Goal: Task Accomplishment & Management: Manage account settings

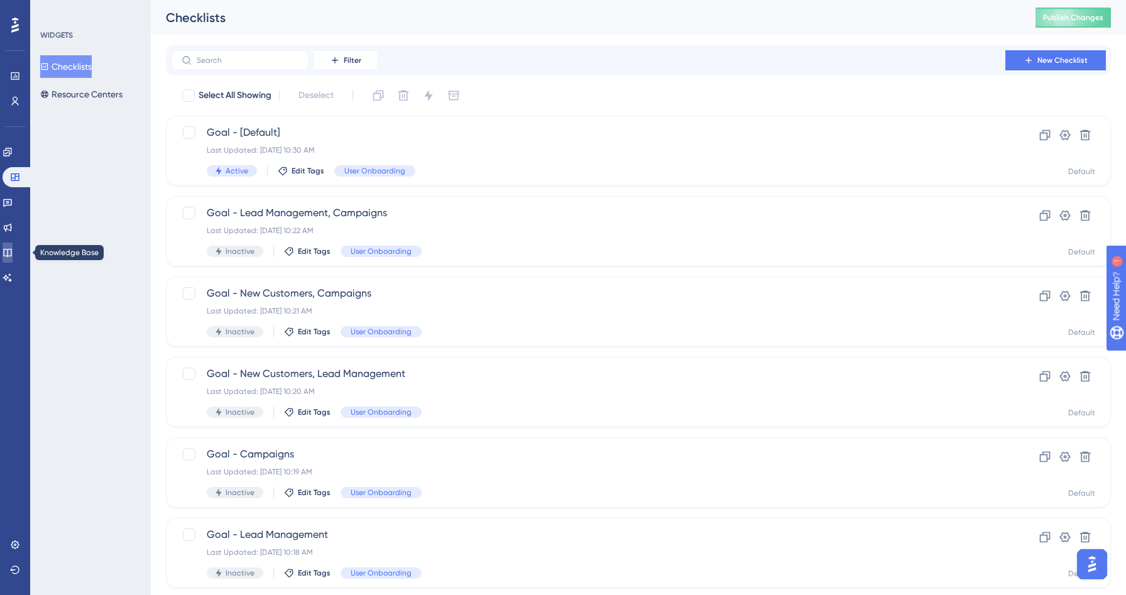
click at [13, 261] on link at bounding box center [8, 253] width 10 height 20
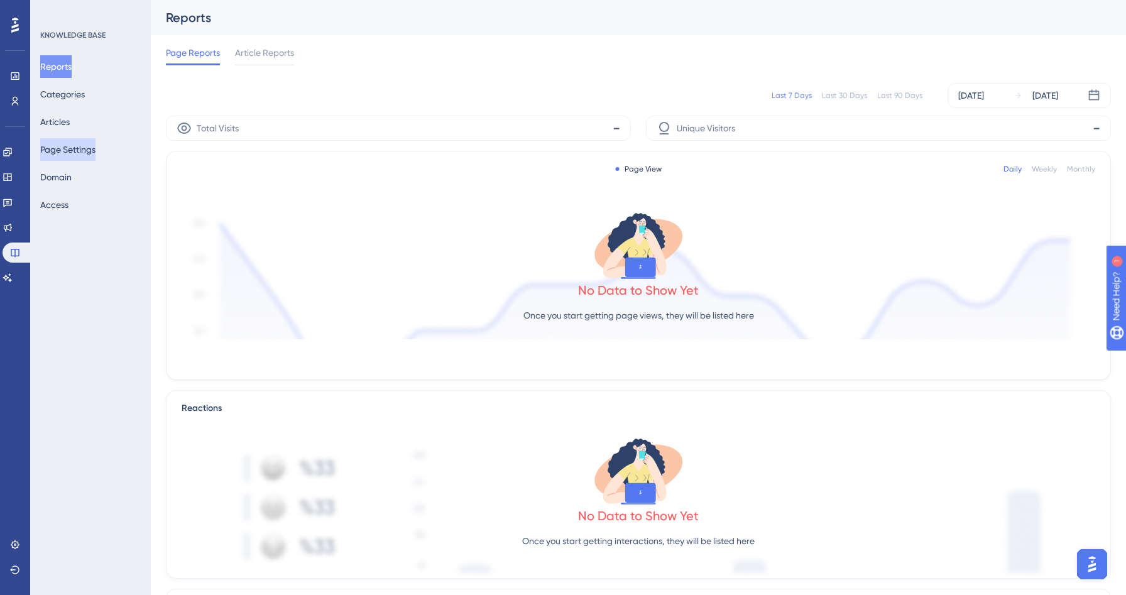
click at [79, 147] on button "Page Settings" at bounding box center [67, 149] width 55 height 23
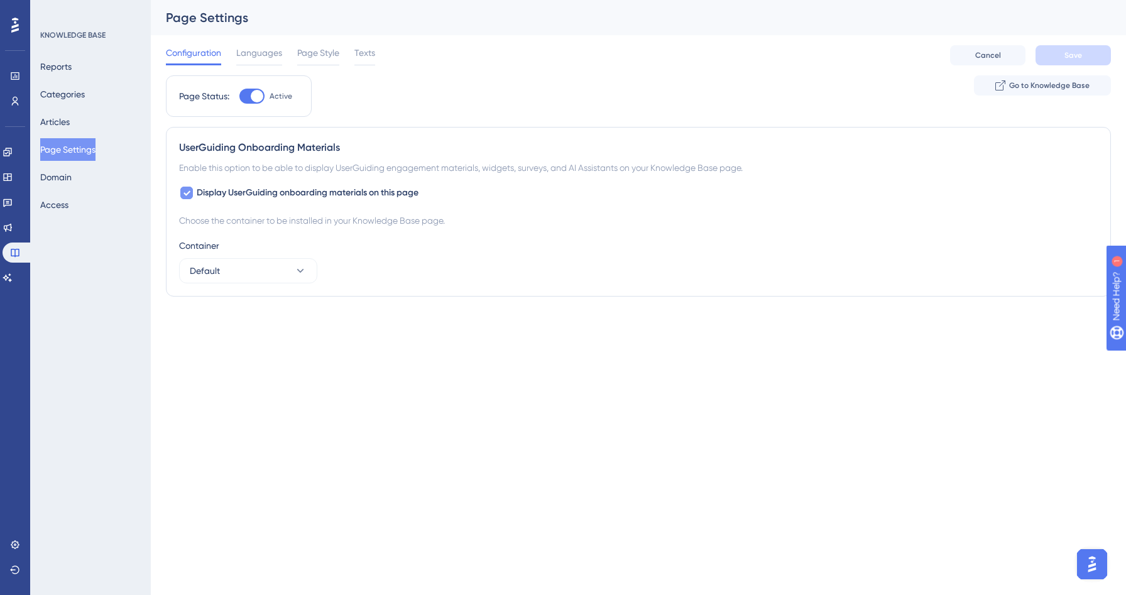
click at [208, 199] on span "Display UserGuiding onboarding materials on this page" at bounding box center [308, 192] width 222 height 15
checkbox input "false"
click at [1029, 93] on button "Go to Knowledge Base" at bounding box center [1042, 85] width 137 height 20
click at [251, 48] on span "Languages" at bounding box center [259, 52] width 46 height 15
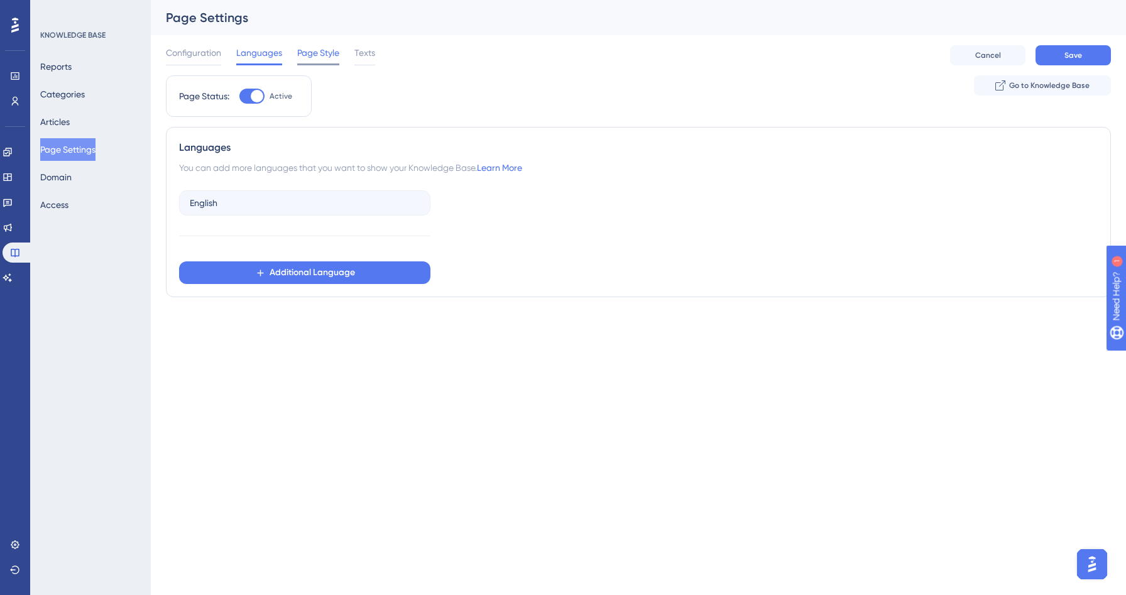
click at [322, 57] on span "Page Style" at bounding box center [318, 52] width 42 height 15
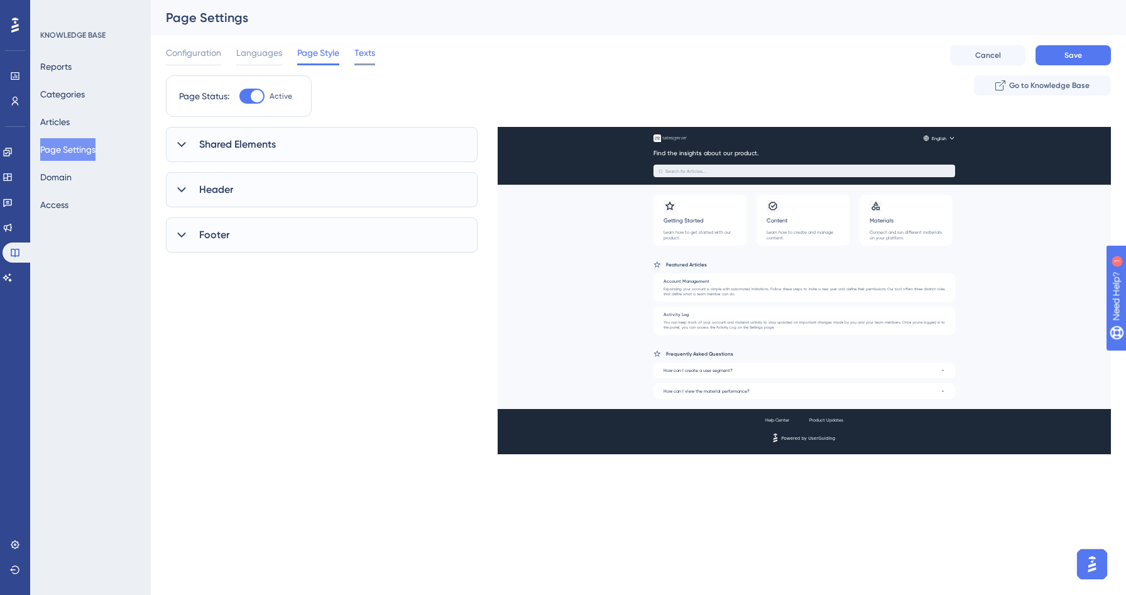
click at [356, 57] on span "Texts" at bounding box center [364, 52] width 21 height 15
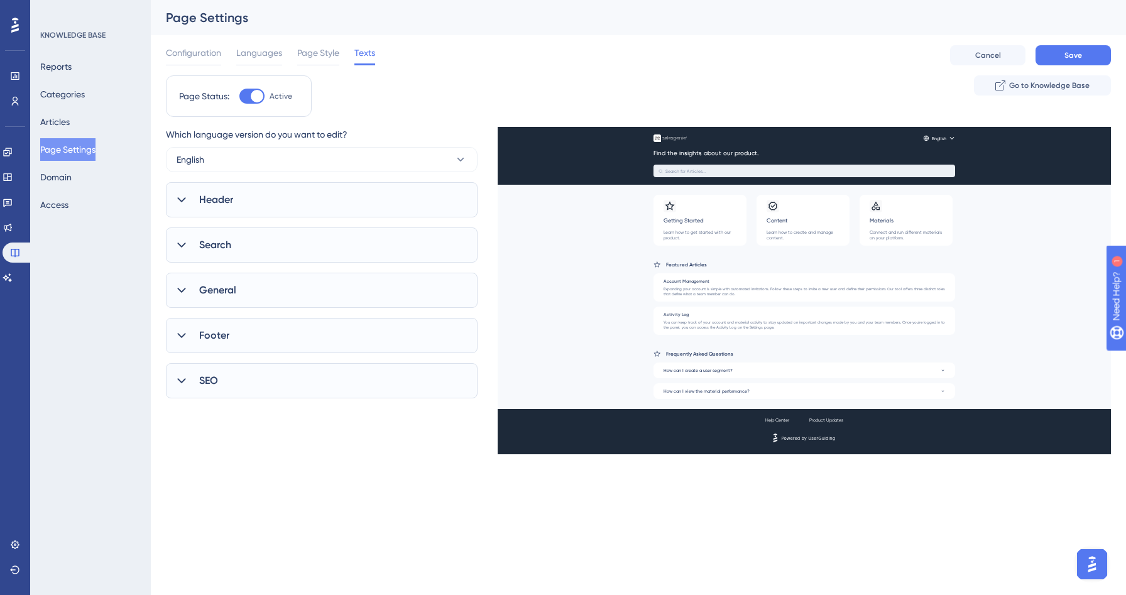
click at [205, 205] on span "Header" at bounding box center [216, 199] width 34 height 15
click at [214, 261] on input "Find the insights about our product." at bounding box center [293, 264] width 202 height 9
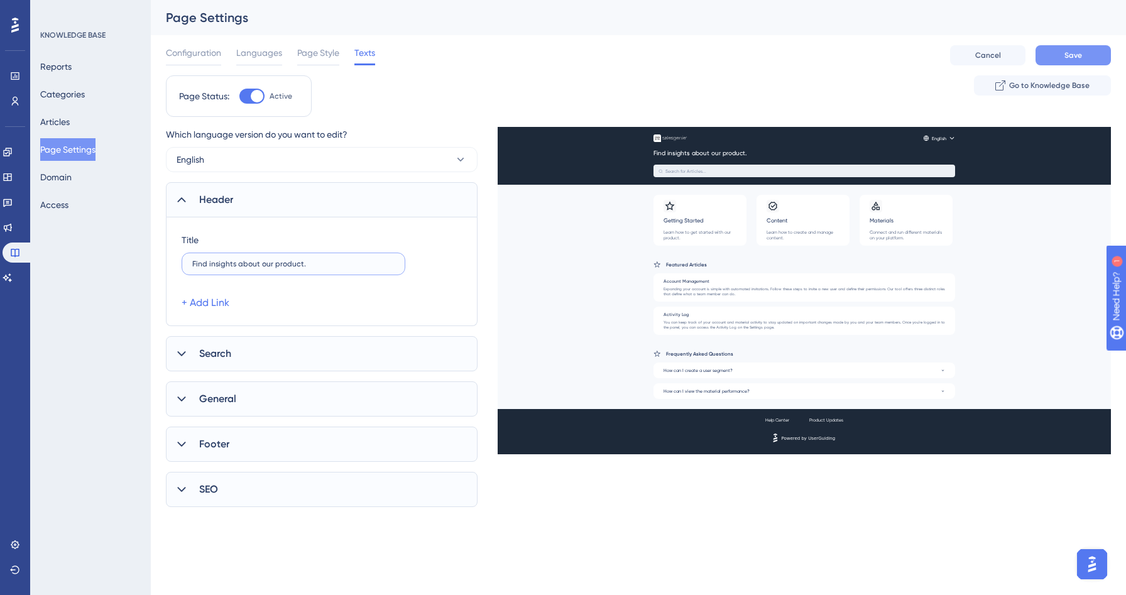
type input "Find insights about our product."
click at [1090, 54] on button "Save" at bounding box center [1073, 55] width 75 height 20
click at [321, 55] on span "Page Style" at bounding box center [318, 52] width 42 height 15
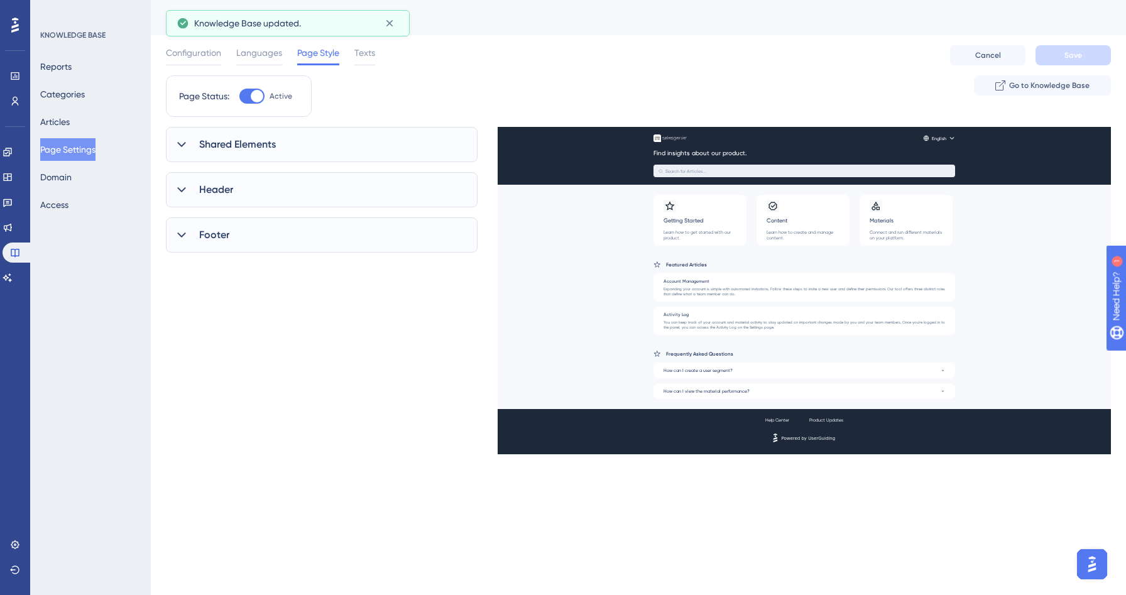
click at [282, 146] on div "Shared Elements" at bounding box center [322, 144] width 312 height 35
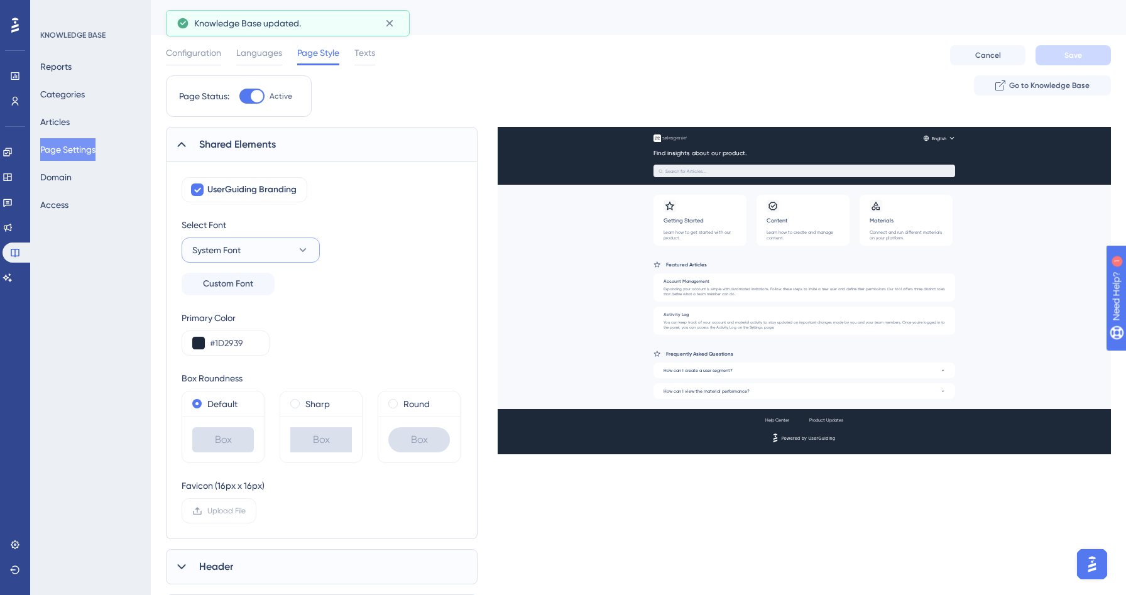
click at [253, 252] on button "System Font" at bounding box center [251, 250] width 138 height 25
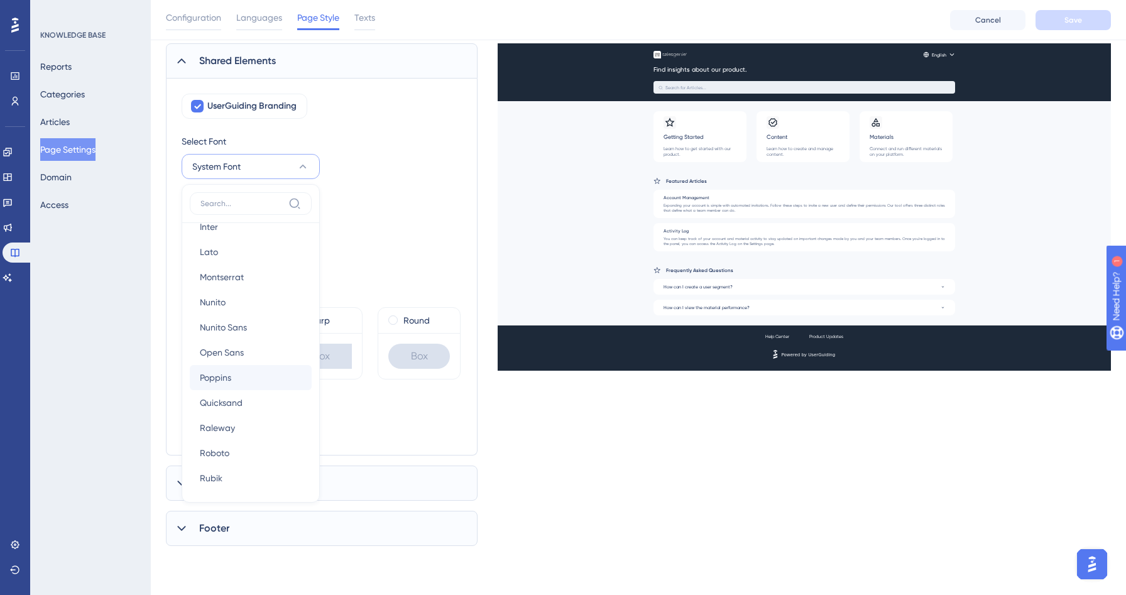
scroll to position [121, 0]
click at [223, 426] on span "Roboto" at bounding box center [215, 424] width 30 height 15
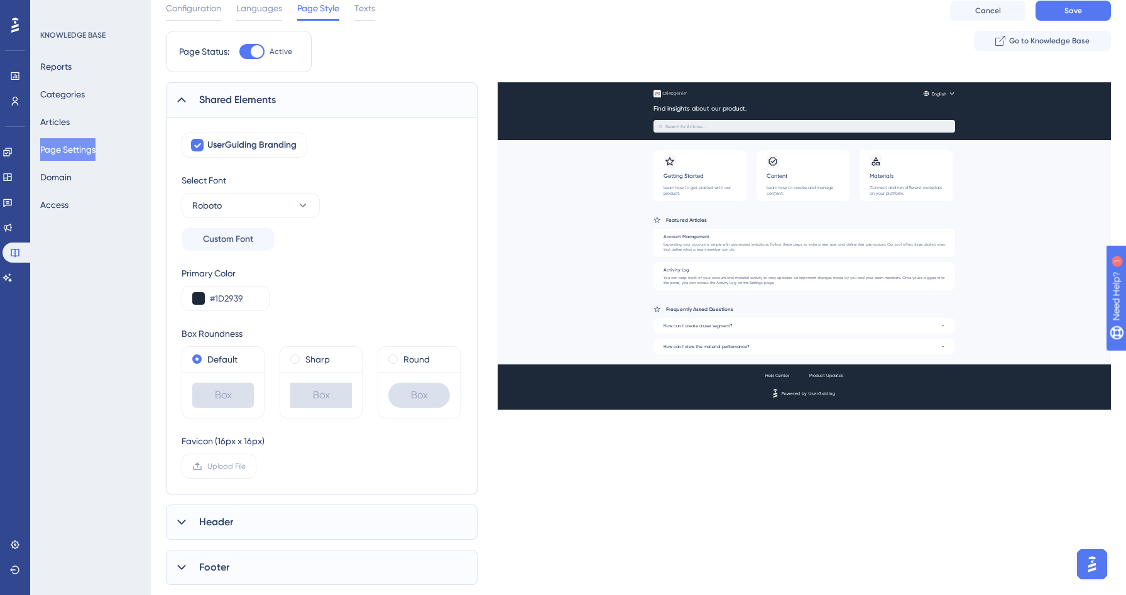
scroll to position [0, 0]
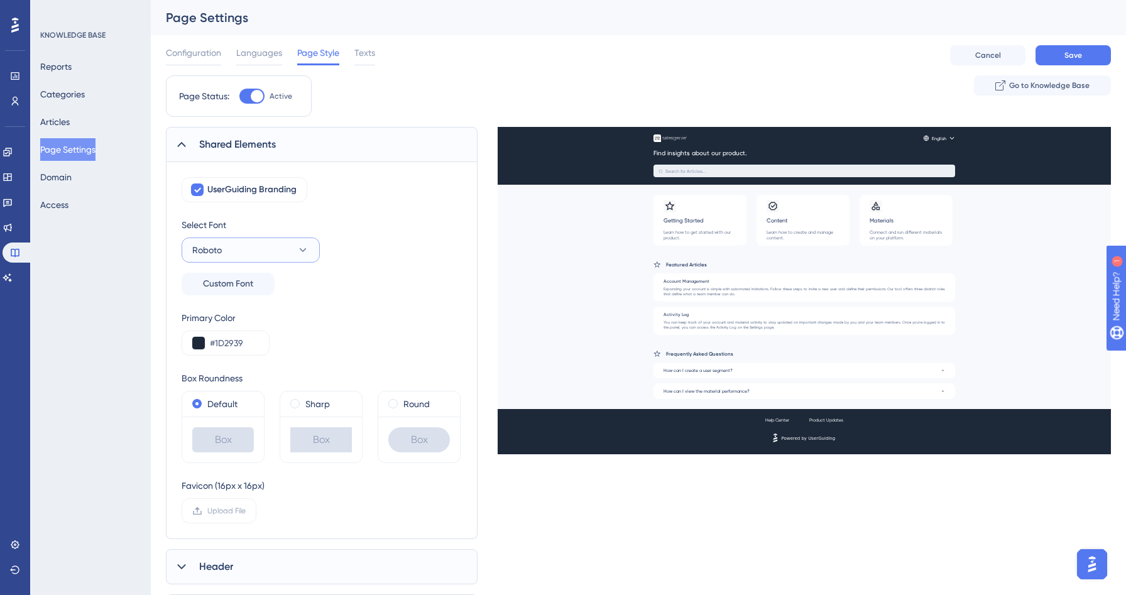
click at [275, 248] on button "Roboto" at bounding box center [251, 250] width 138 height 25
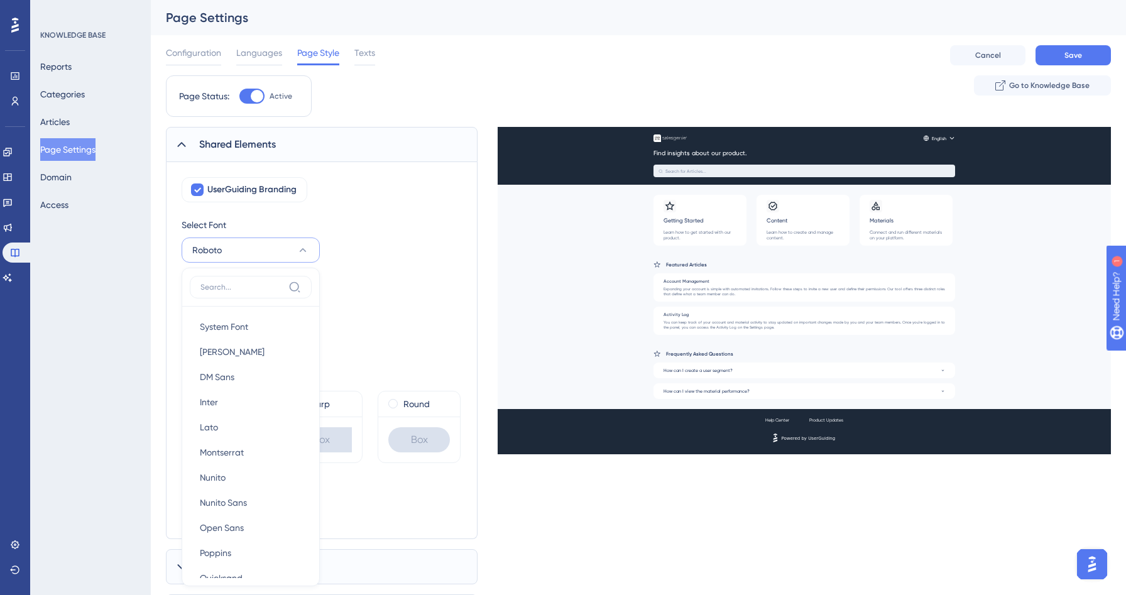
scroll to position [89, 0]
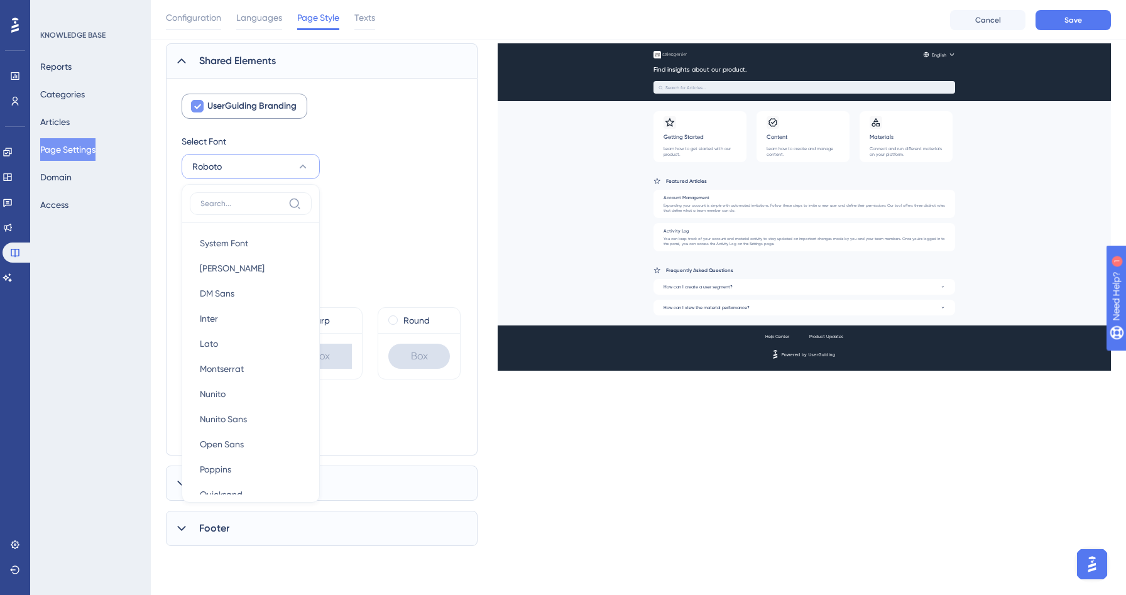
click at [261, 107] on span "UserGuiding Branding" at bounding box center [251, 106] width 89 height 15
checkbox input "false"
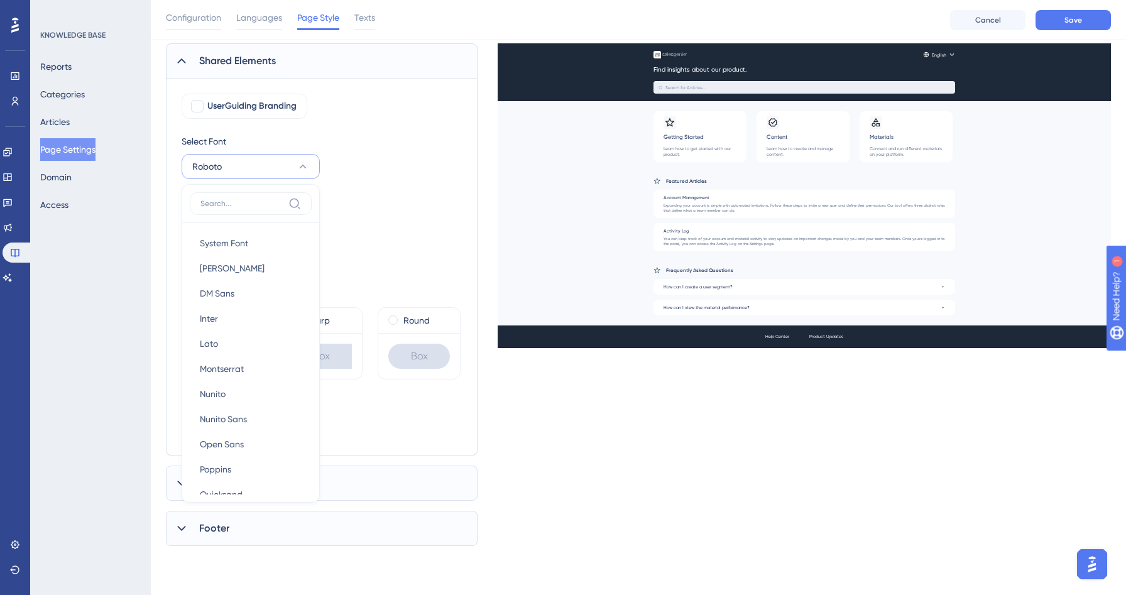
click at [402, 166] on div "Select Font Roboto System Font System Font [PERSON_NAME] [PERSON_NAME] Sans DM …" at bounding box center [322, 173] width 280 height 78
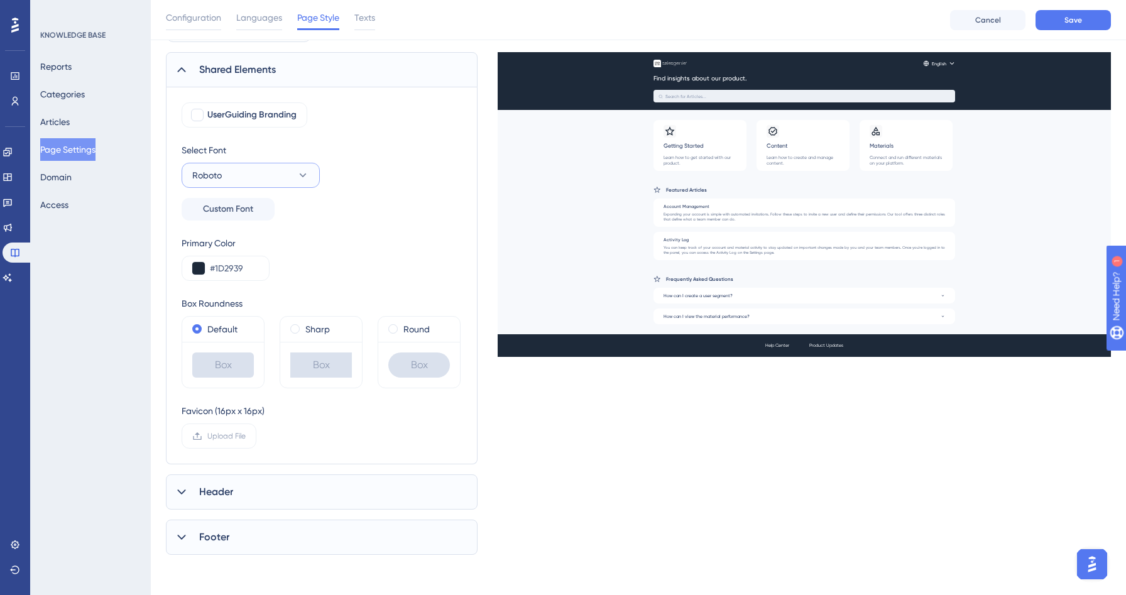
click at [266, 175] on button "Roboto" at bounding box center [251, 175] width 138 height 25
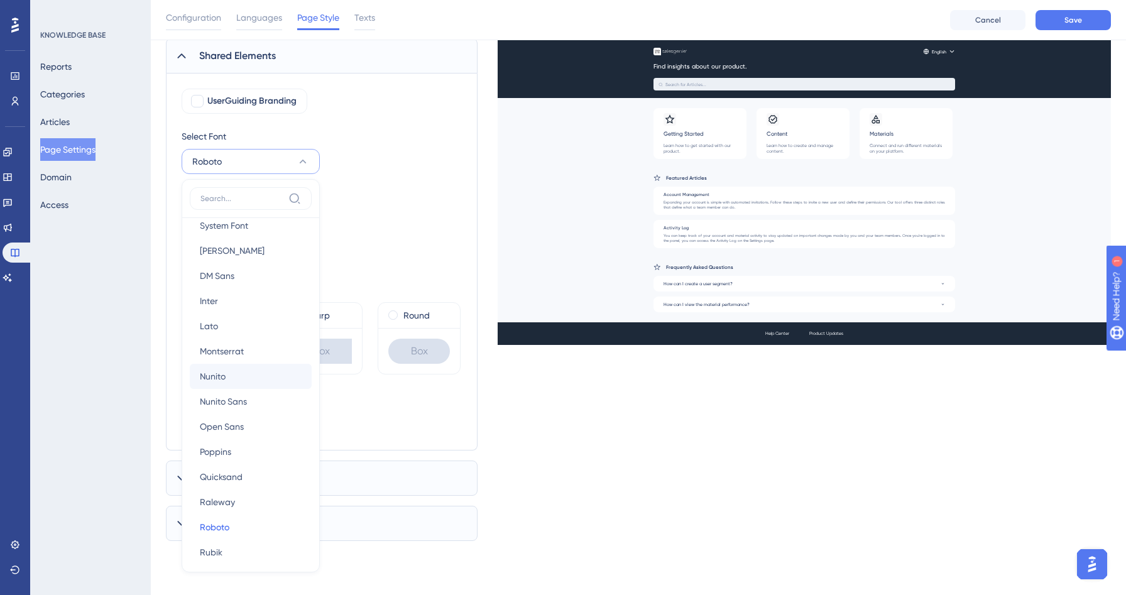
scroll to position [13, 0]
click at [234, 405] on span "Nunito Sans" at bounding box center [223, 400] width 47 height 15
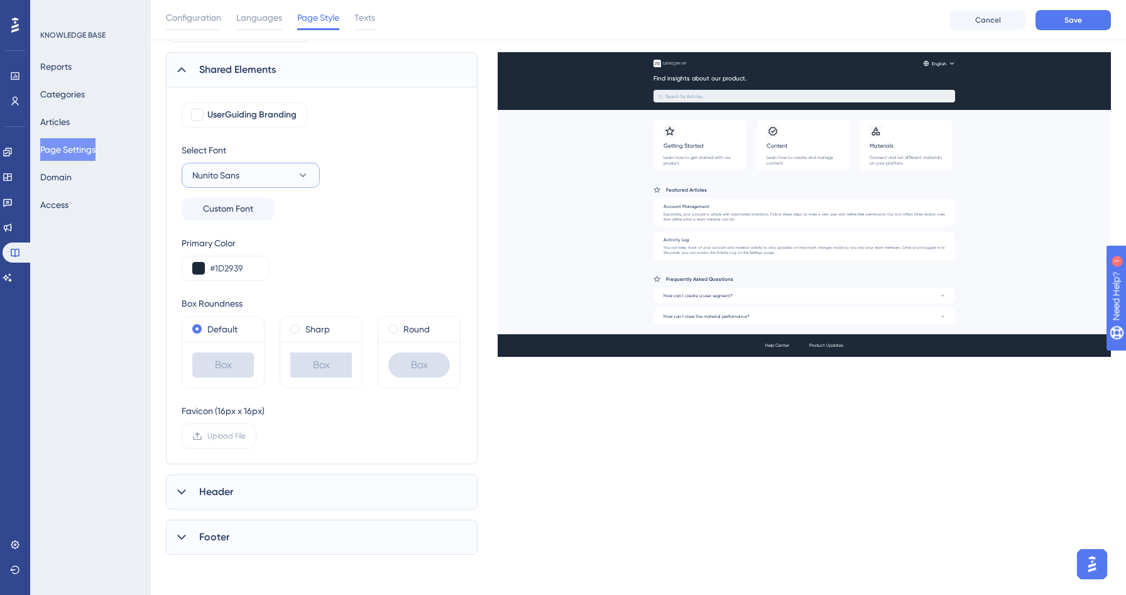
click at [274, 183] on button "Nunito Sans" at bounding box center [251, 175] width 138 height 25
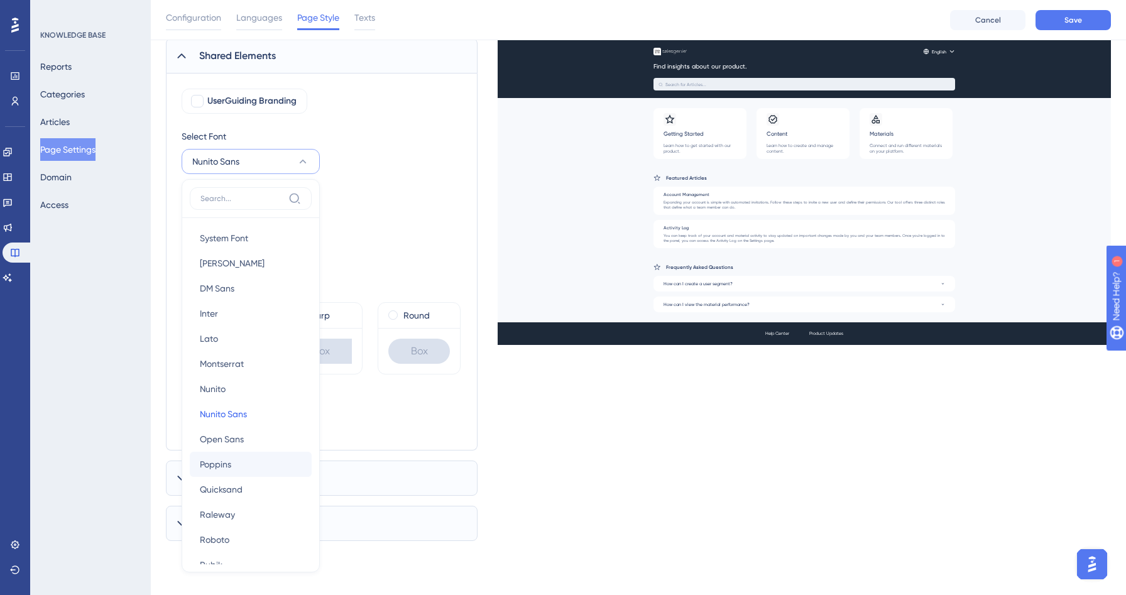
scroll to position [46, 0]
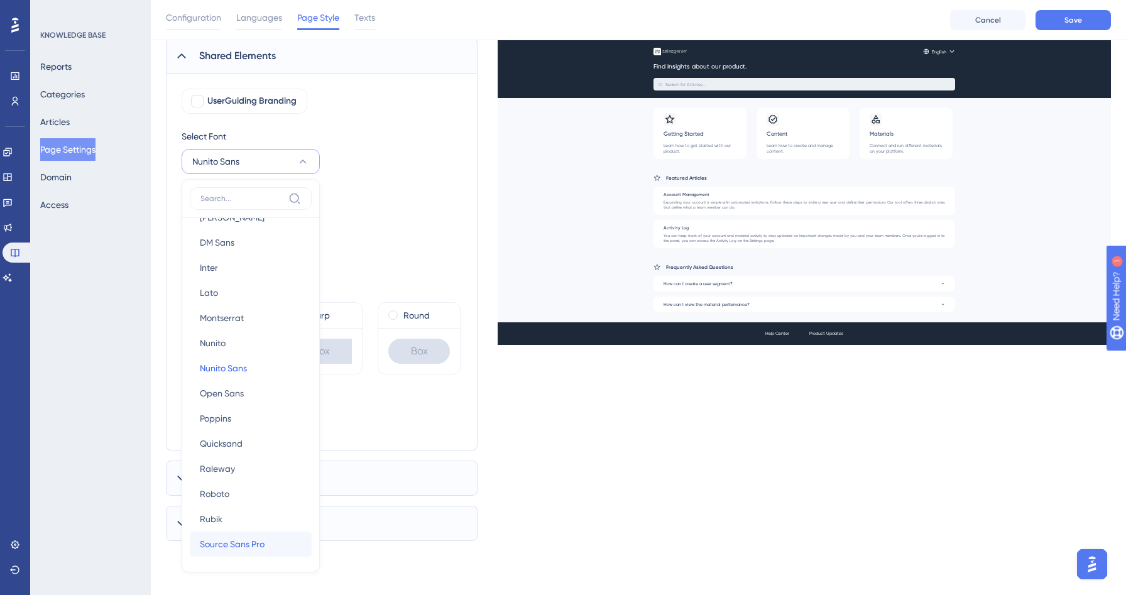
click at [246, 545] on span "Source Sans Pro" at bounding box center [232, 544] width 65 height 15
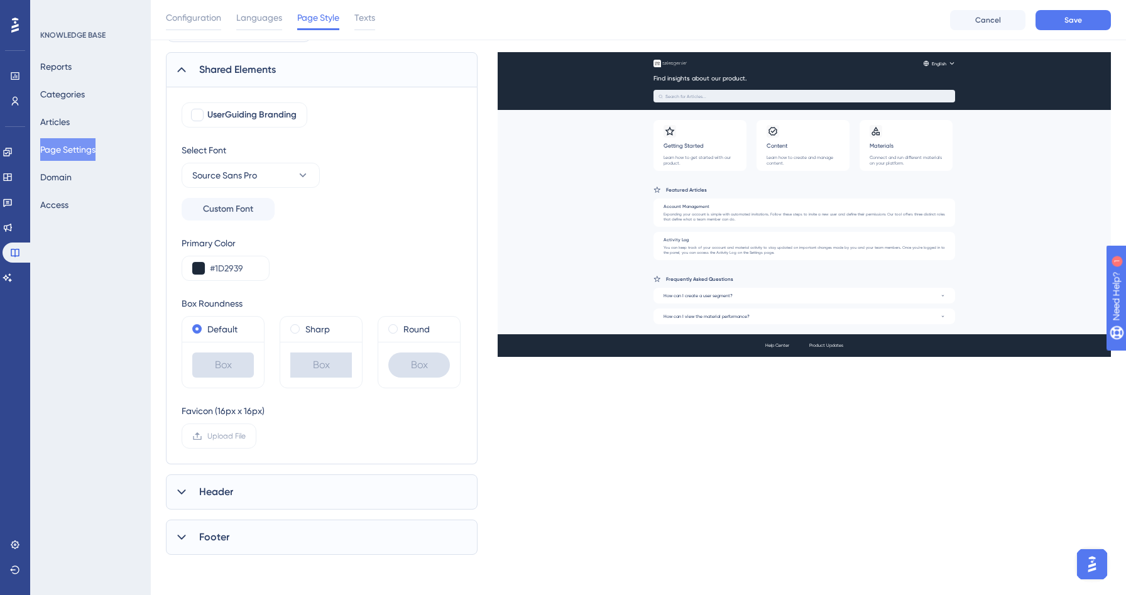
scroll to position [80, 0]
click at [266, 175] on button "Source Sans Pro" at bounding box center [251, 175] width 138 height 25
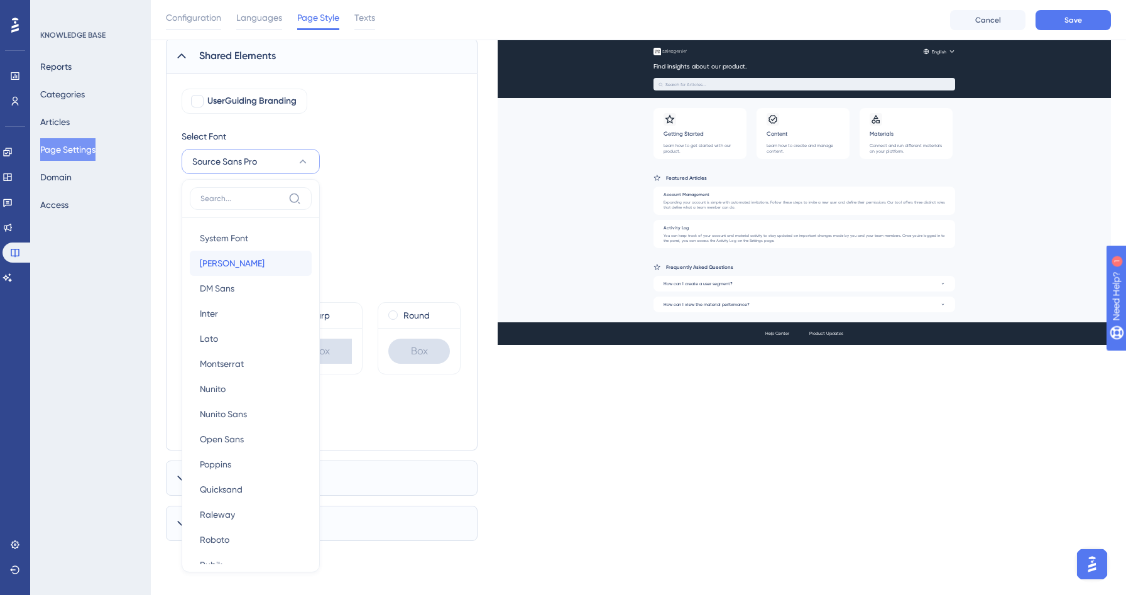
click at [239, 265] on button "[PERSON_NAME] [PERSON_NAME]" at bounding box center [251, 263] width 122 height 25
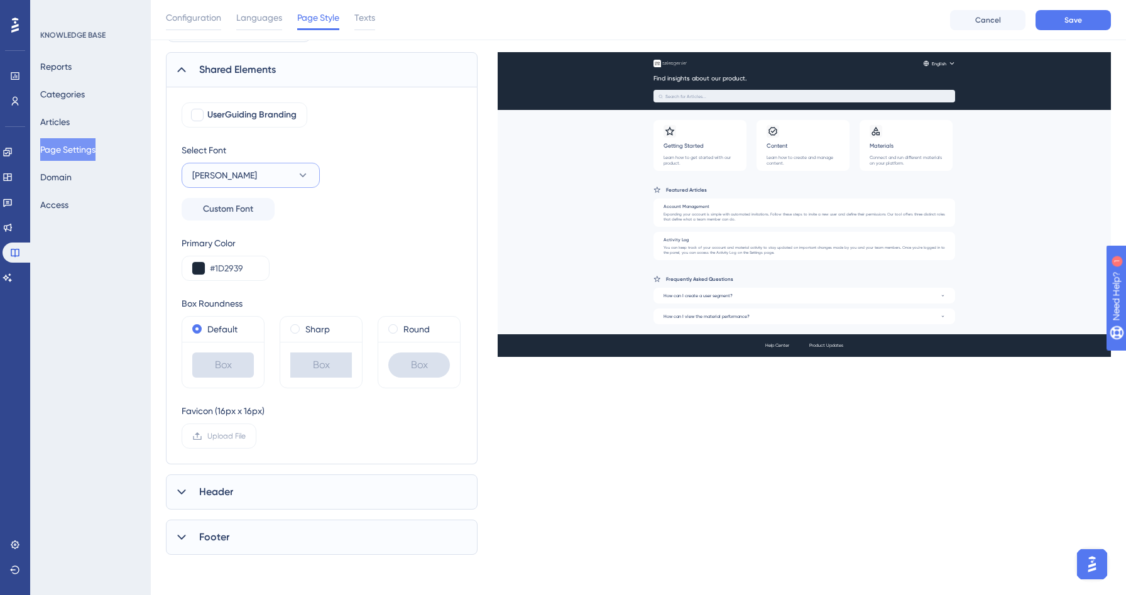
click at [282, 182] on button "[PERSON_NAME]" at bounding box center [251, 175] width 138 height 25
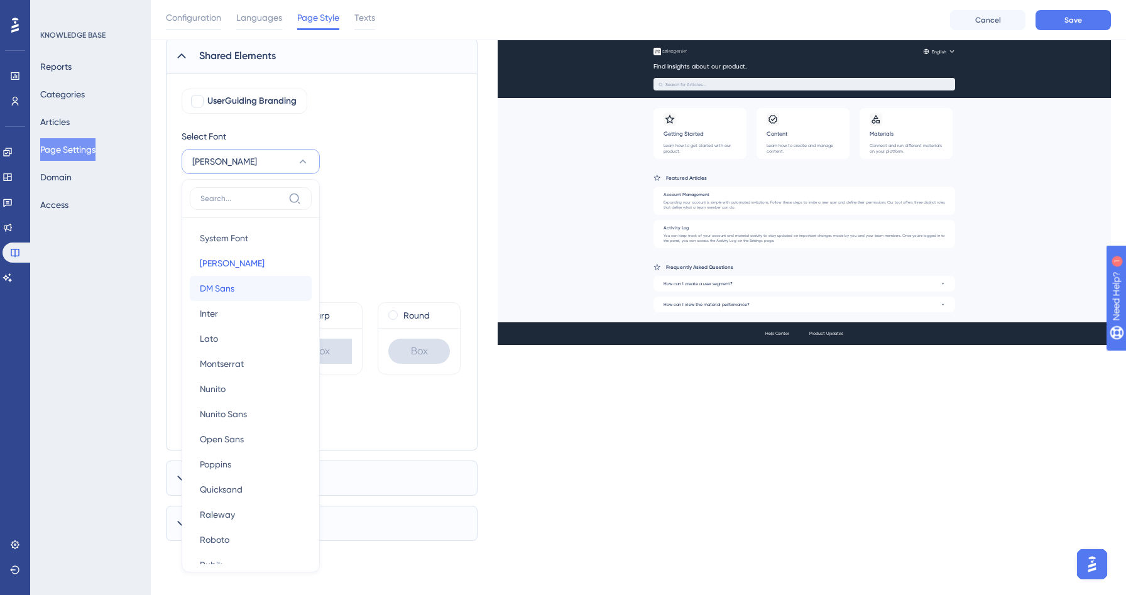
click at [232, 280] on button "DM Sans DM Sans" at bounding box center [251, 288] width 122 height 25
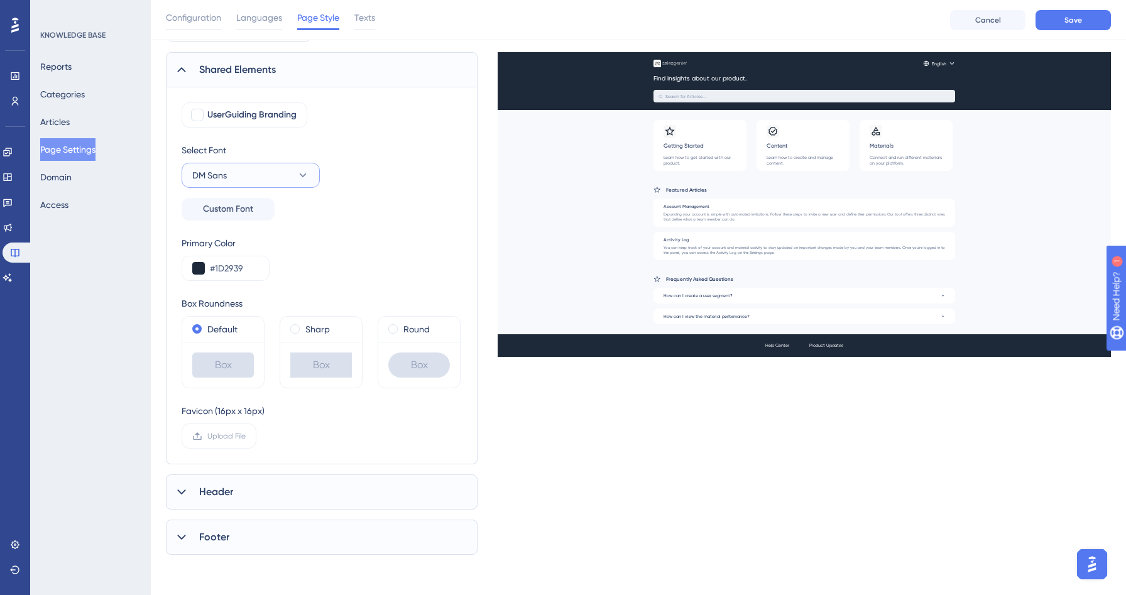
click at [302, 164] on button "DM Sans" at bounding box center [251, 175] width 138 height 25
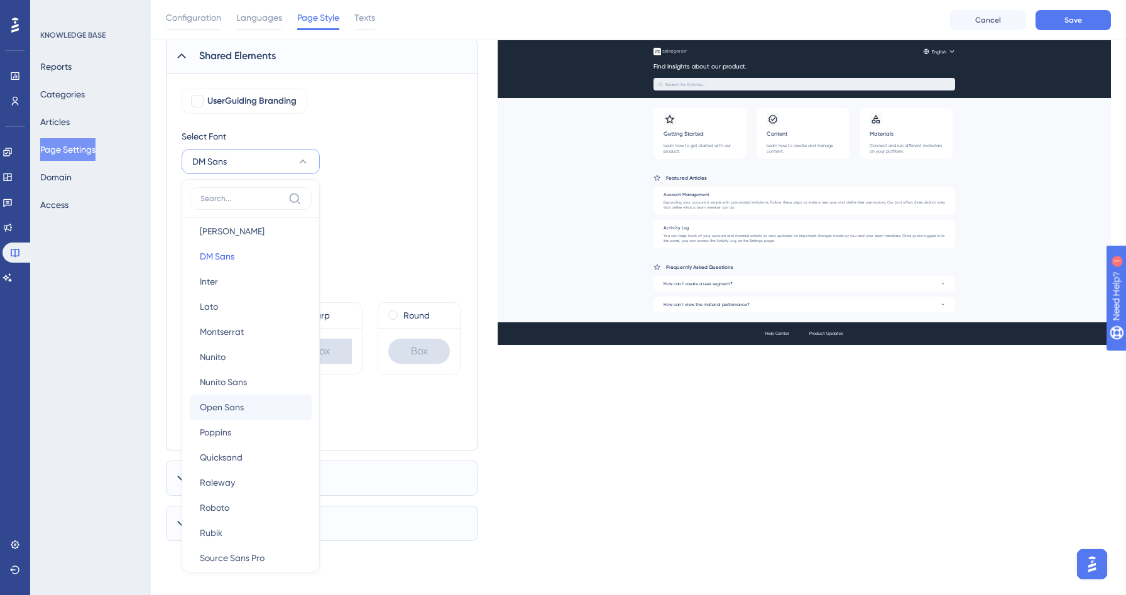
scroll to position [46, 0]
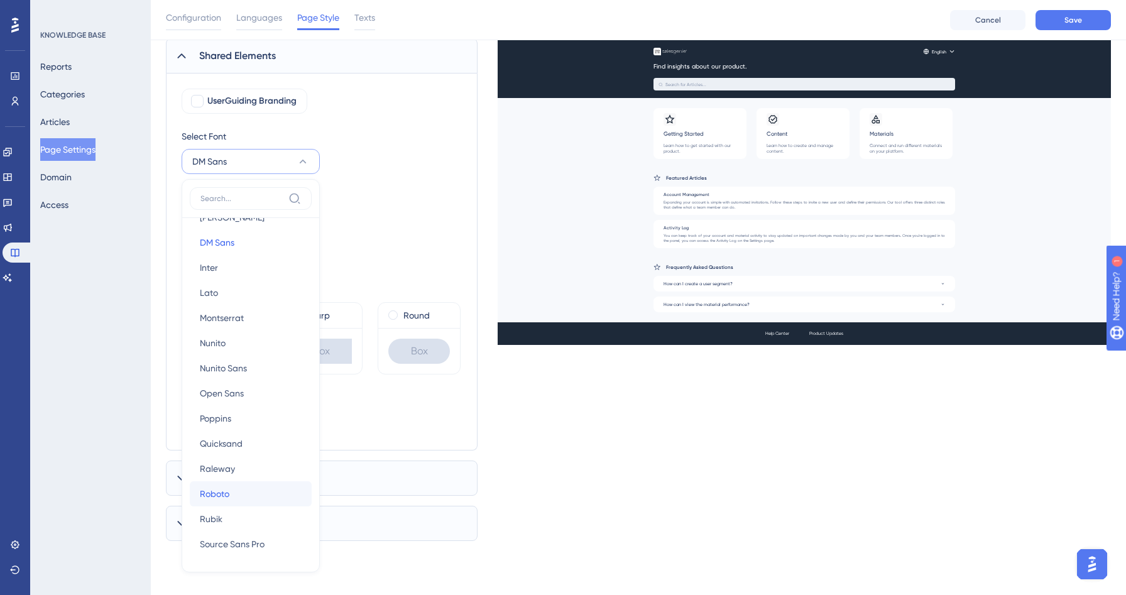
click at [226, 493] on span "Roboto" at bounding box center [215, 493] width 30 height 15
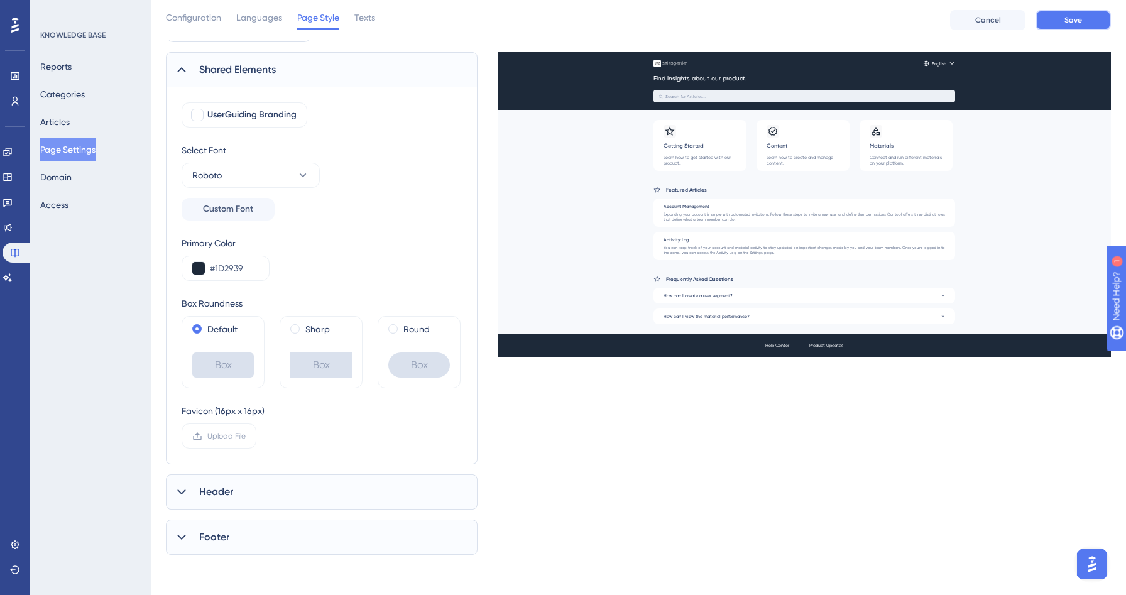
click at [1071, 22] on span "Save" at bounding box center [1073, 20] width 18 height 10
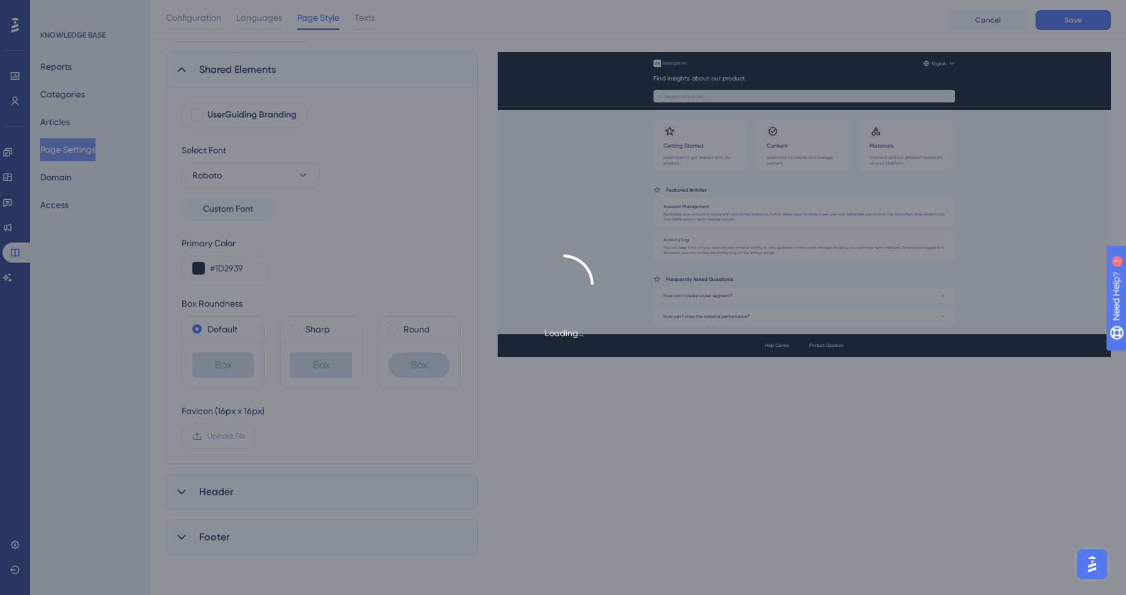
scroll to position [0, 0]
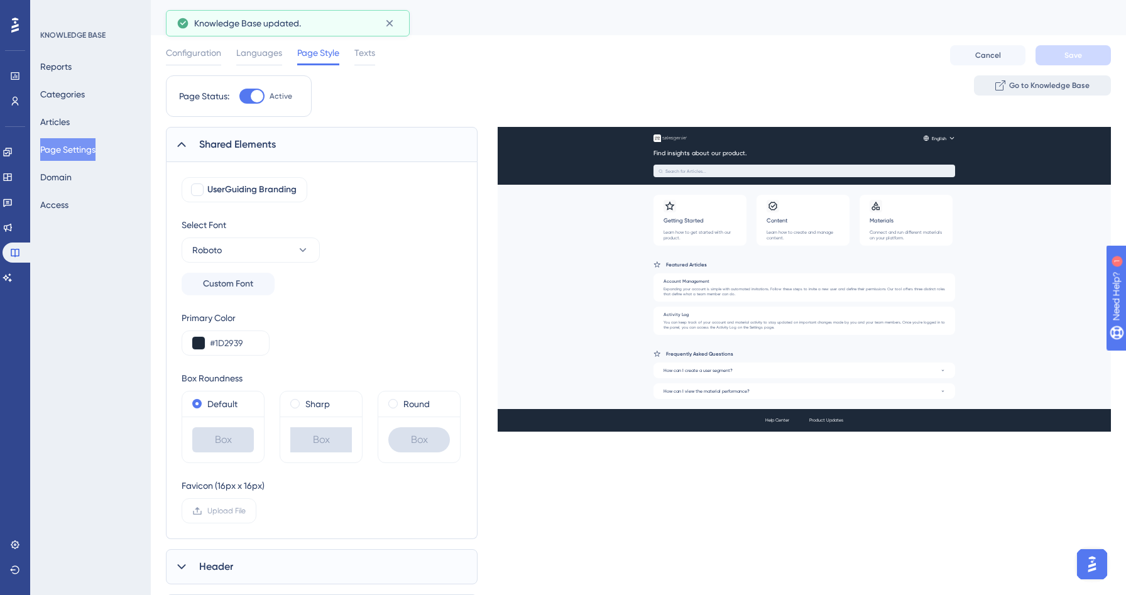
click at [1064, 85] on span "Go to Knowledge Base" at bounding box center [1049, 85] width 80 height 10
click at [261, 256] on button "Roboto" at bounding box center [251, 250] width 138 height 25
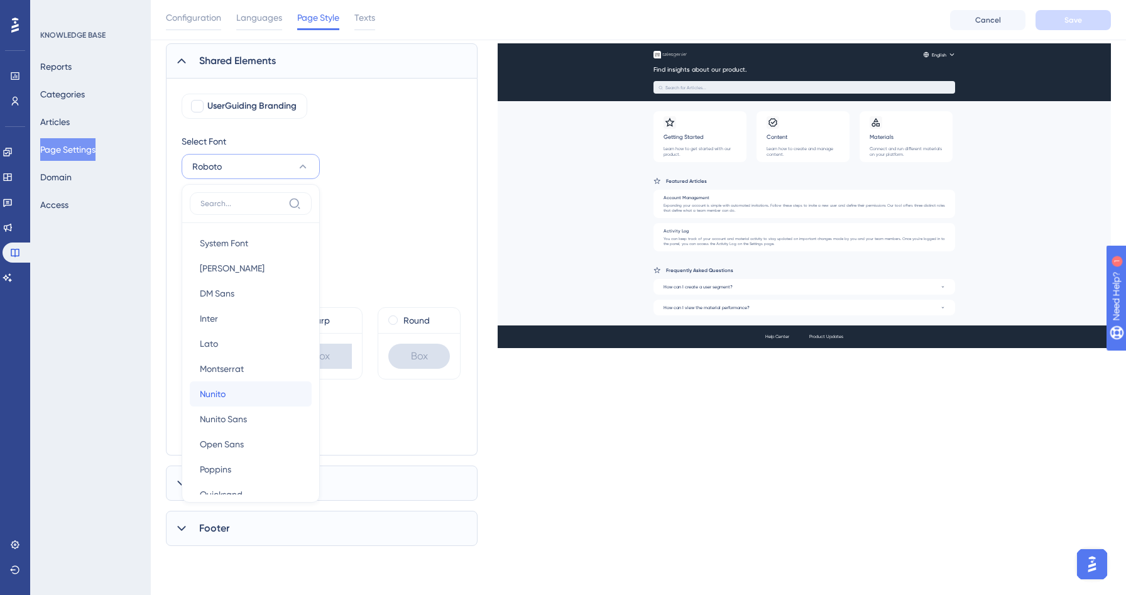
click at [241, 391] on button "[PERSON_NAME]" at bounding box center [251, 393] width 122 height 25
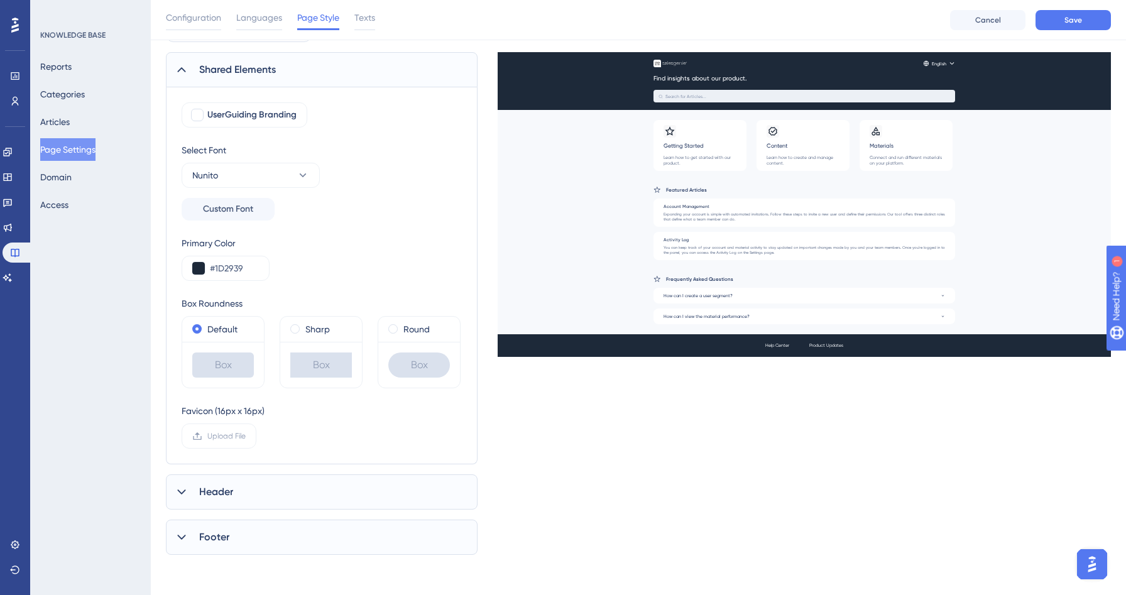
scroll to position [80, 0]
click at [1069, 32] on div "Configuration Languages Page Style Texts Cancel Save" at bounding box center [638, 20] width 975 height 40
click at [1069, 24] on span "Save" at bounding box center [1073, 20] width 18 height 10
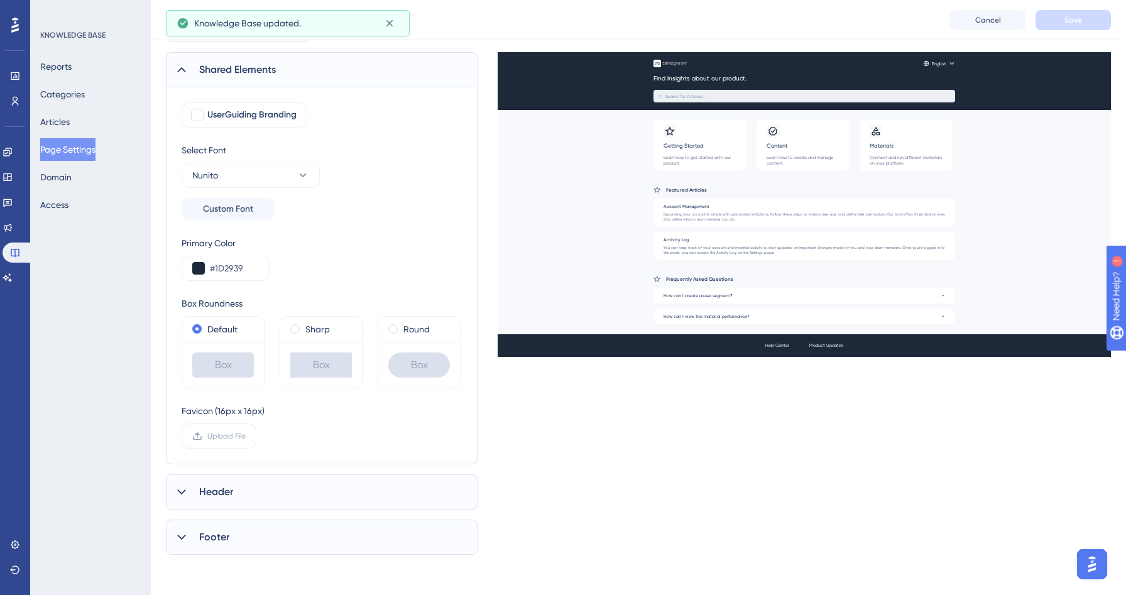
scroll to position [0, 0]
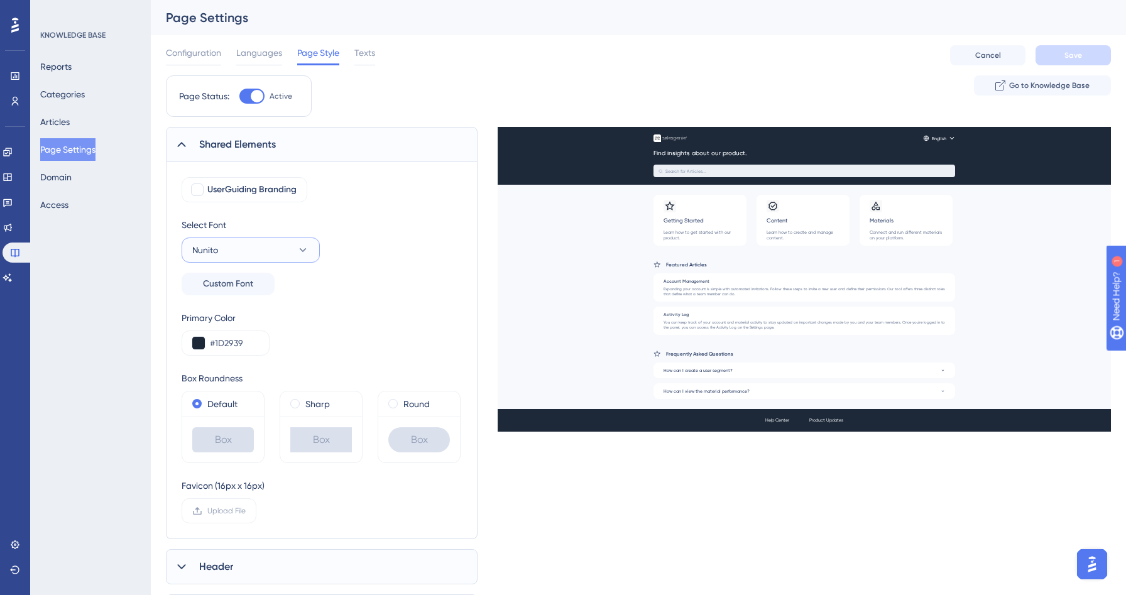
click at [261, 253] on button "Nunito" at bounding box center [251, 250] width 138 height 25
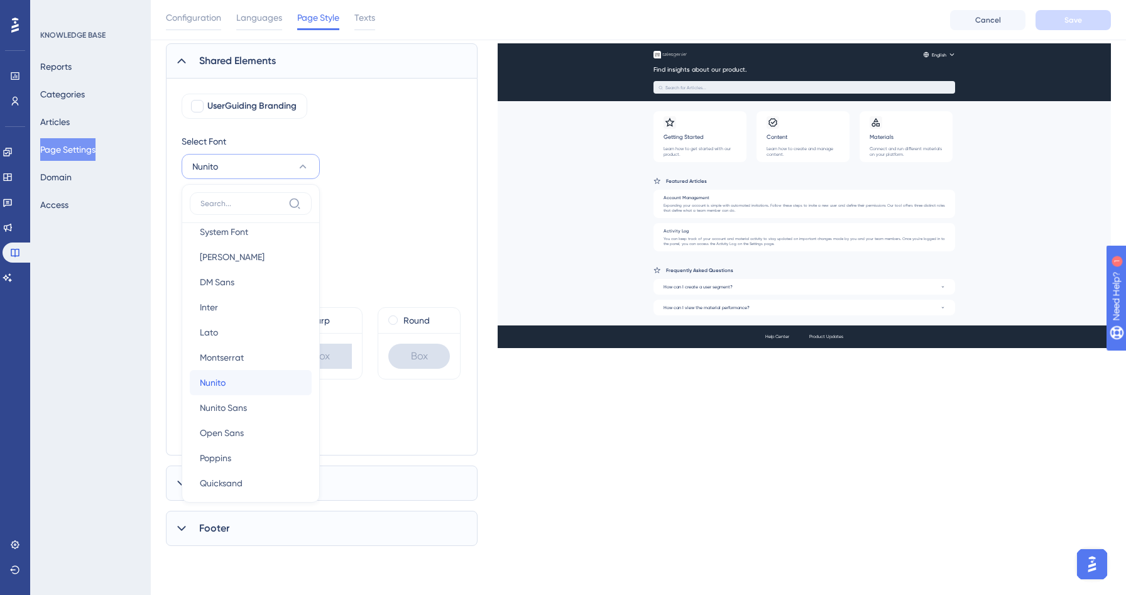
scroll to position [10, 0]
click at [219, 307] on button "Inter Inter" at bounding box center [251, 308] width 122 height 25
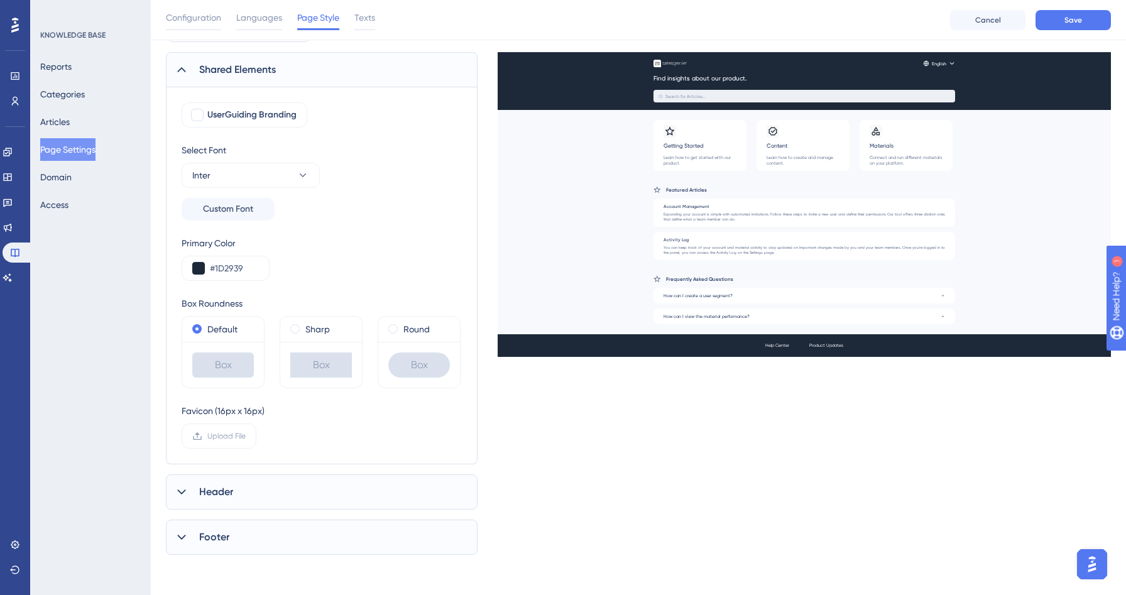
scroll to position [80, 0]
click at [1065, 25] on span "Save" at bounding box center [1073, 20] width 18 height 10
click at [231, 491] on span "Header" at bounding box center [216, 491] width 34 height 15
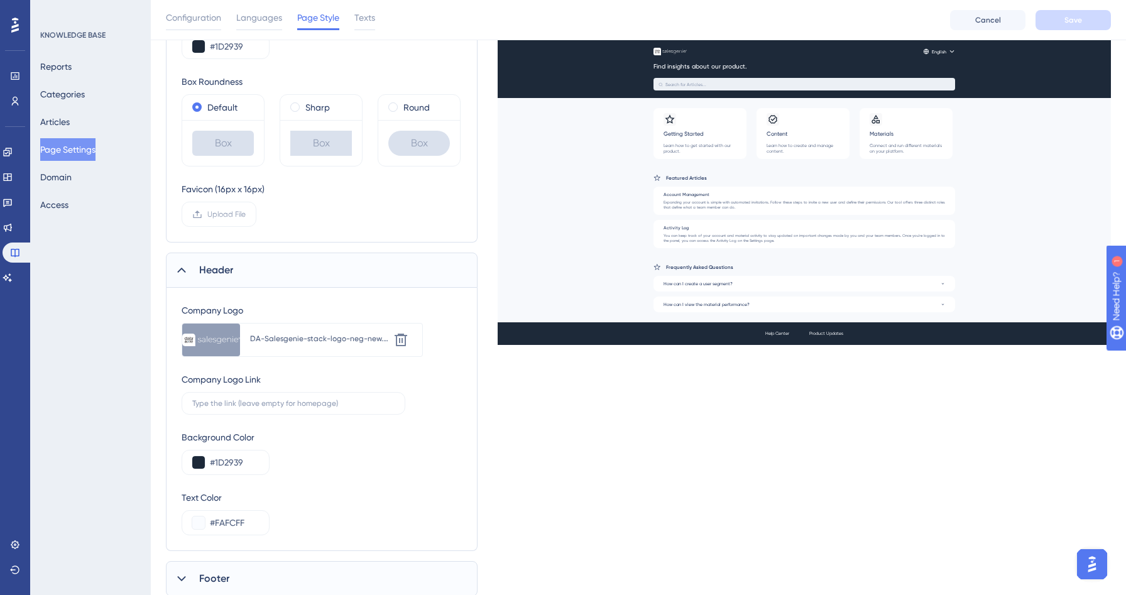
scroll to position [343, 0]
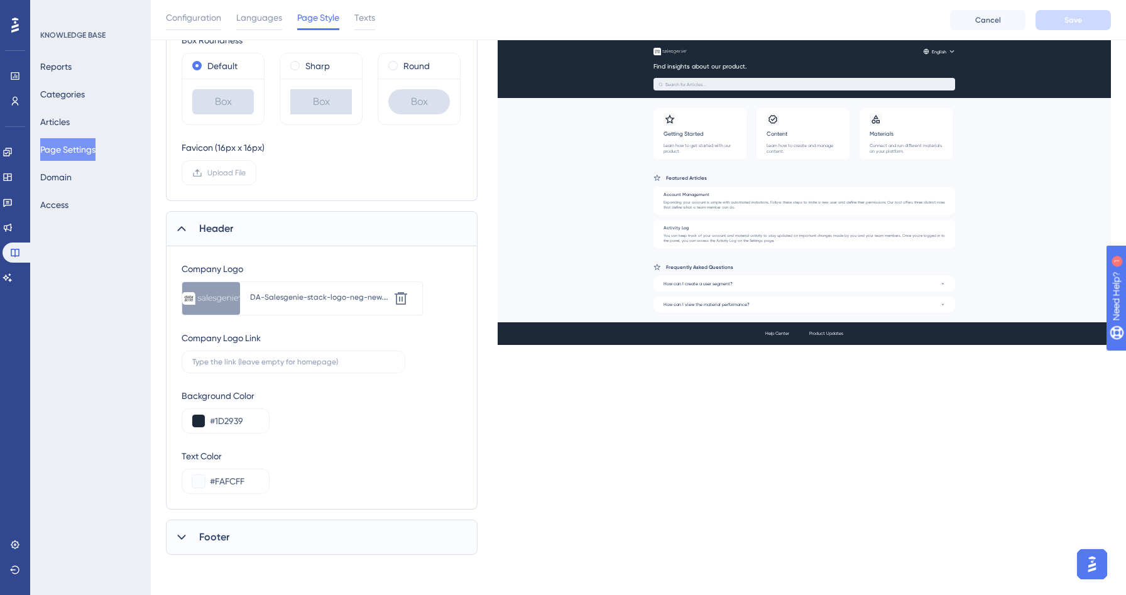
click at [234, 515] on div "Shared Elements UserGuiding Branding Select Font Inter Custom Font Primary Colo…" at bounding box center [322, 172] width 312 height 766
click at [232, 532] on div "Footer" at bounding box center [322, 537] width 312 height 35
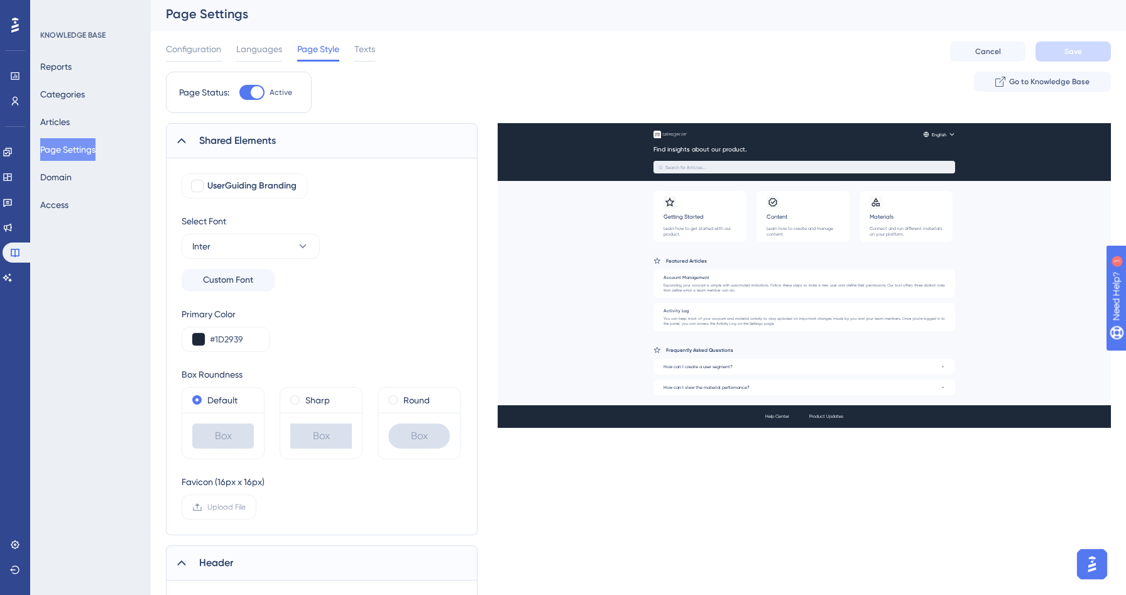
scroll to position [0, 0]
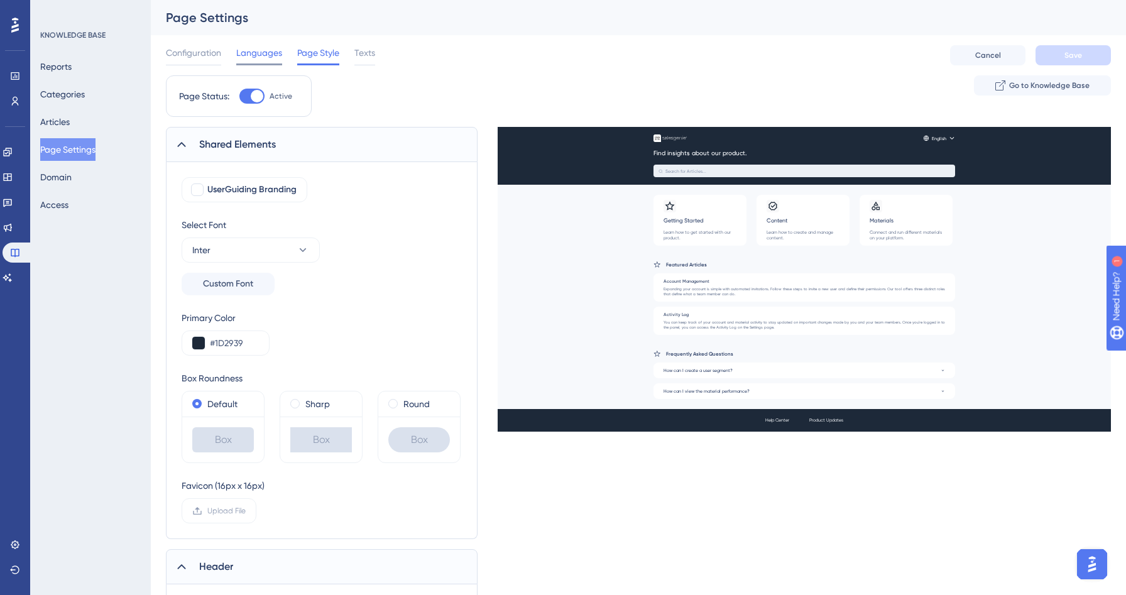
click at [250, 52] on span "Languages" at bounding box center [259, 52] width 46 height 15
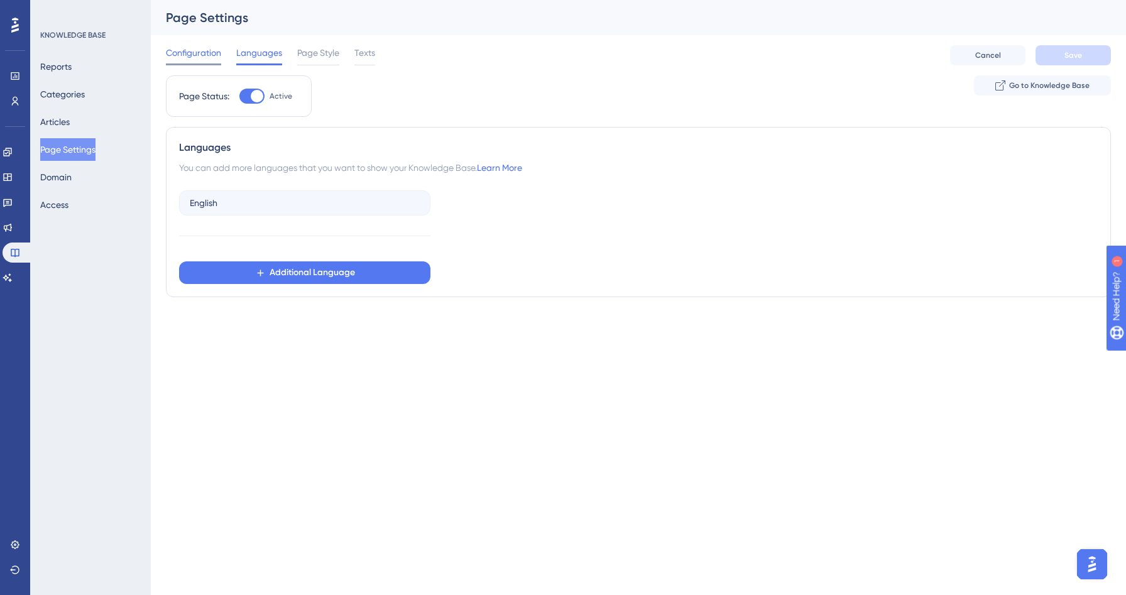
click at [191, 52] on span "Configuration" at bounding box center [193, 52] width 55 height 15
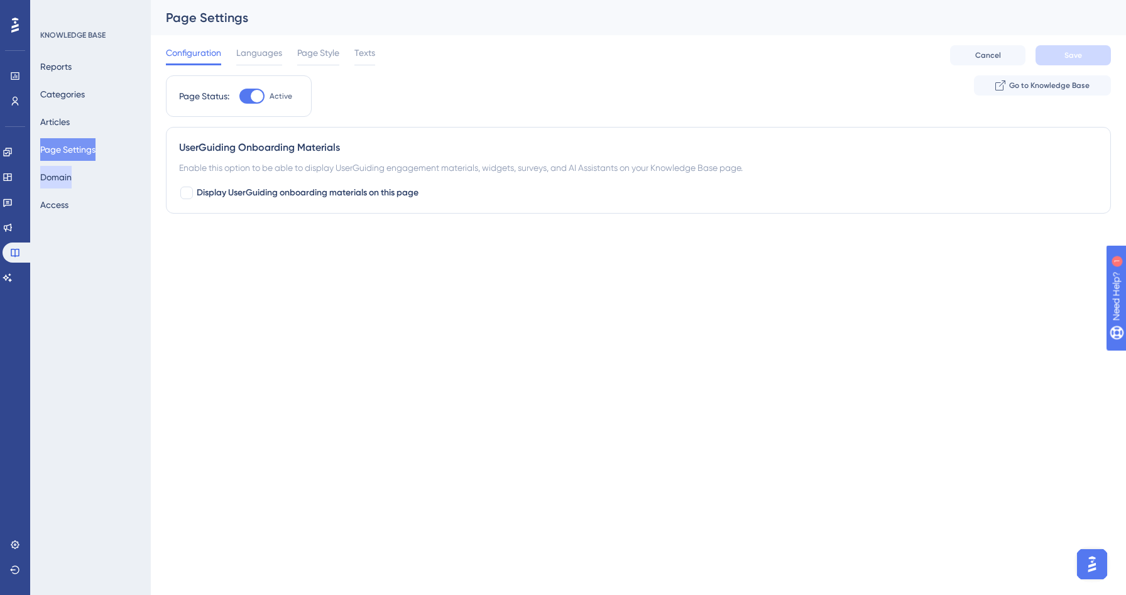
click at [67, 180] on button "Domain" at bounding box center [55, 177] width 31 height 23
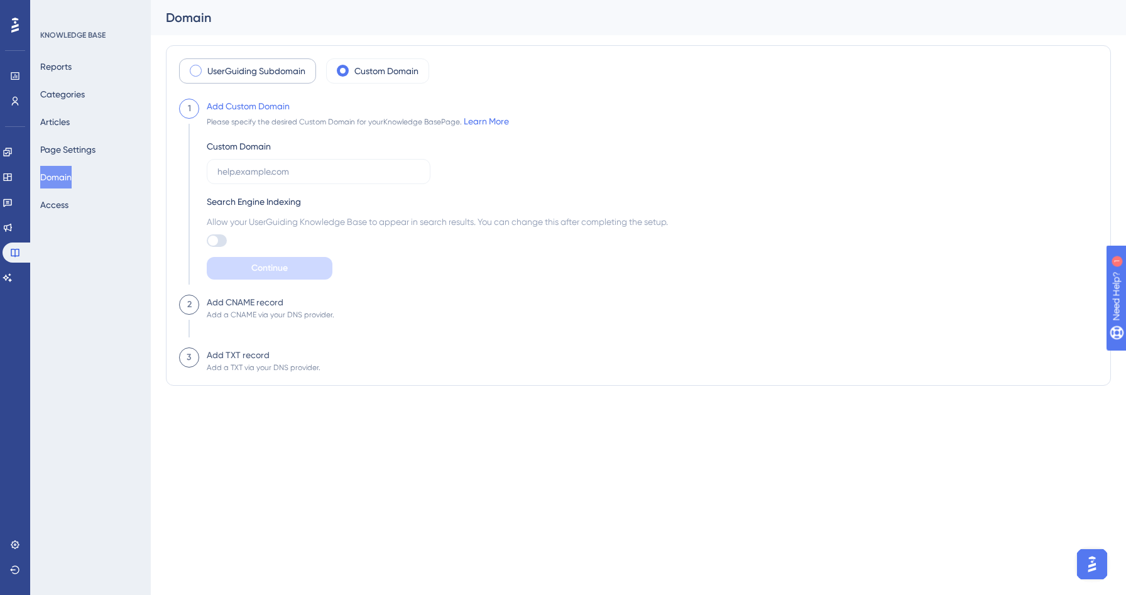
click at [222, 70] on label "UserGuiding Subdomain" at bounding box center [256, 70] width 98 height 15
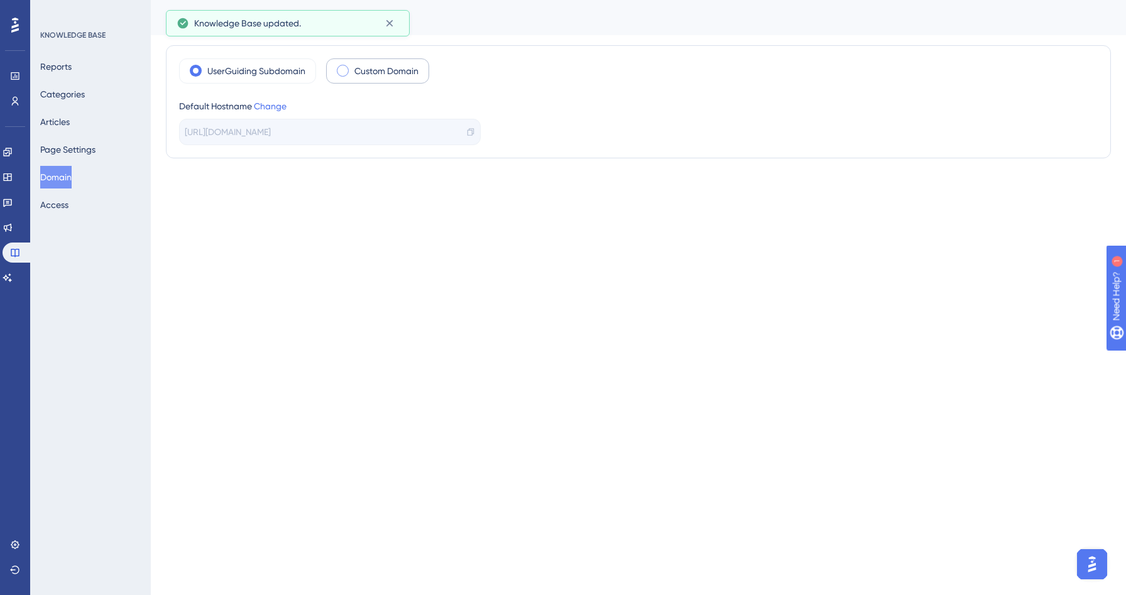
click at [366, 76] on label "Custom Domain" at bounding box center [386, 70] width 64 height 15
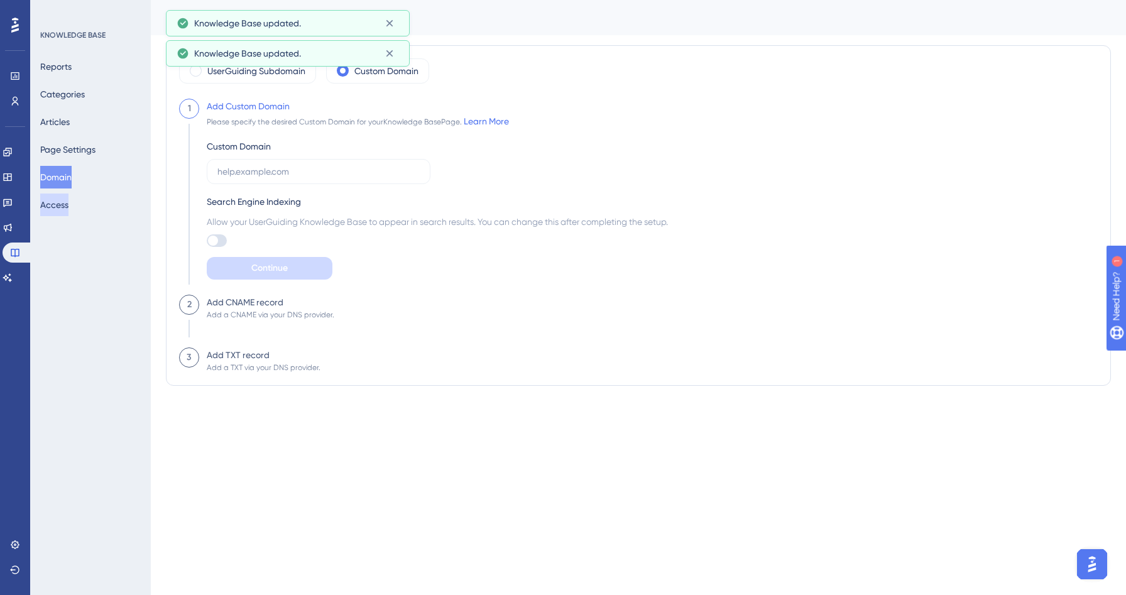
click at [63, 214] on button "Access" at bounding box center [54, 205] width 28 height 23
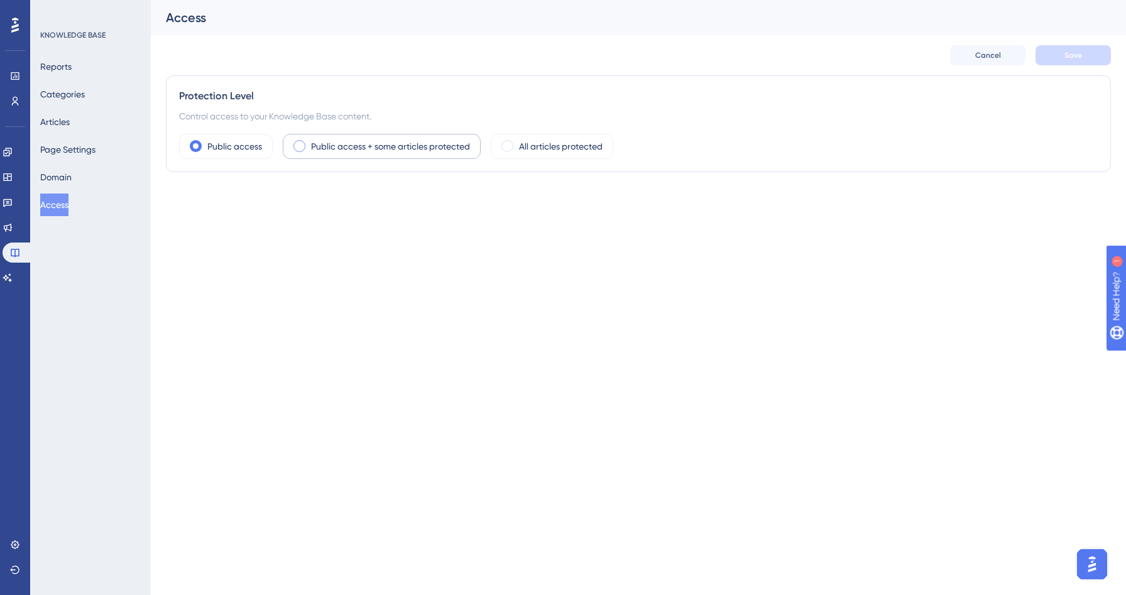
click at [351, 141] on label "Public access + some articles protected" at bounding box center [390, 146] width 159 height 15
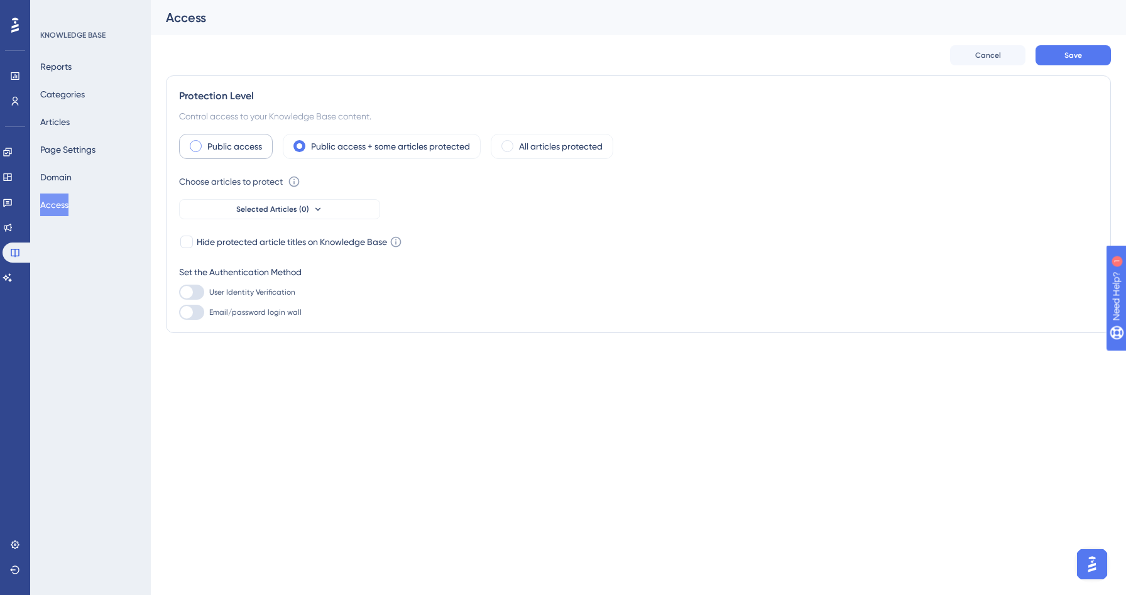
click at [211, 148] on label "Public access" at bounding box center [234, 146] width 55 height 15
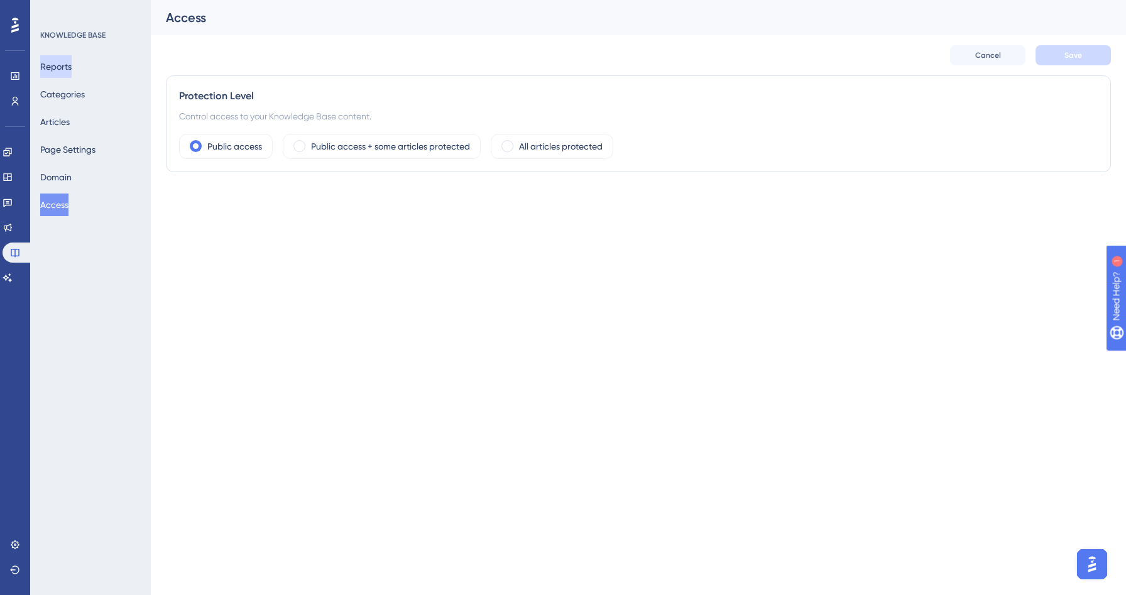
click at [68, 70] on button "Reports" at bounding box center [55, 66] width 31 height 23
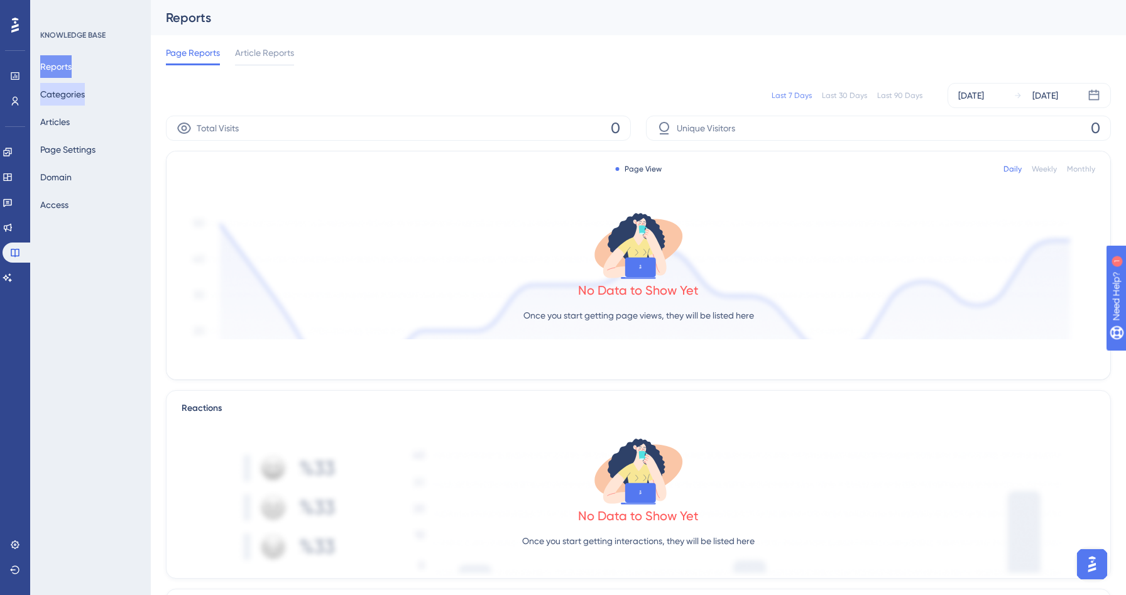
click at [68, 102] on button "Categories" at bounding box center [62, 94] width 45 height 23
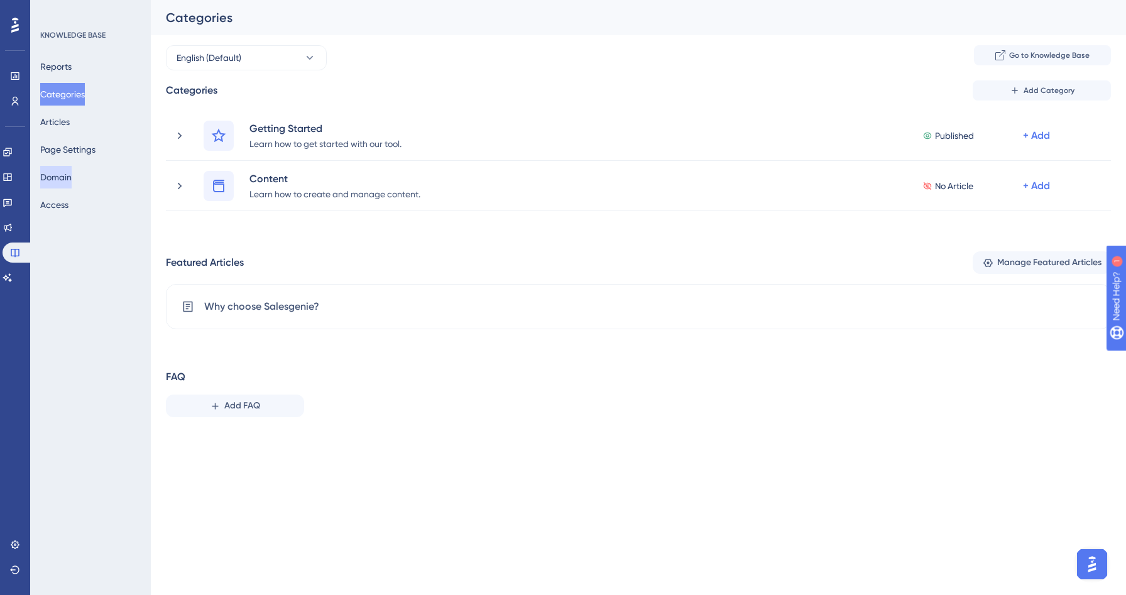
click at [69, 180] on button "Domain" at bounding box center [55, 177] width 31 height 23
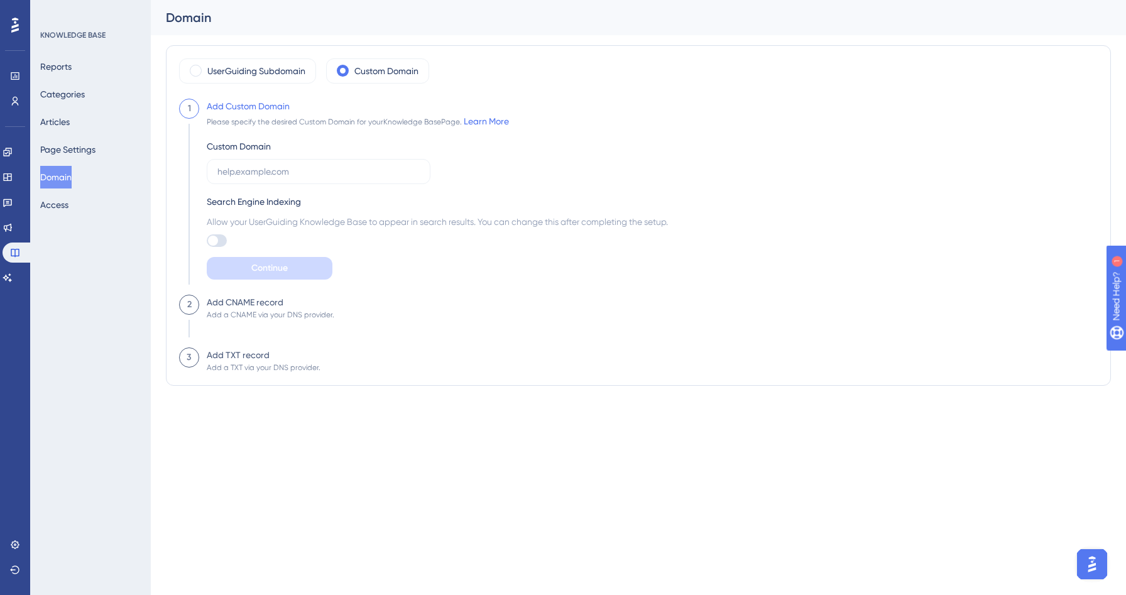
click at [75, 161] on div "Reports Categories Articles Page Settings Domain Access" at bounding box center [91, 135] width 102 height 161
click at [71, 151] on button "Page Settings" at bounding box center [67, 149] width 55 height 23
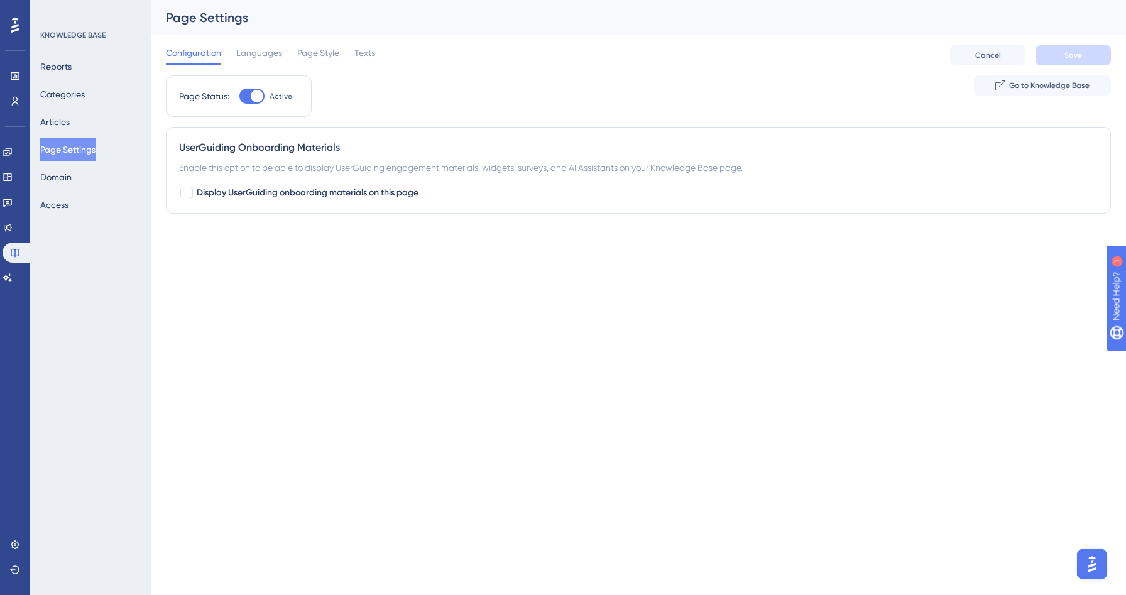
click at [31, 185] on div "KNOWLEDGE BASE Reports Categories Articles Page Settings Domain Access" at bounding box center [90, 297] width 121 height 595
click at [57, 181] on button "Domain" at bounding box center [55, 177] width 31 height 23
